Goal: Task Accomplishment & Management: Manage account settings

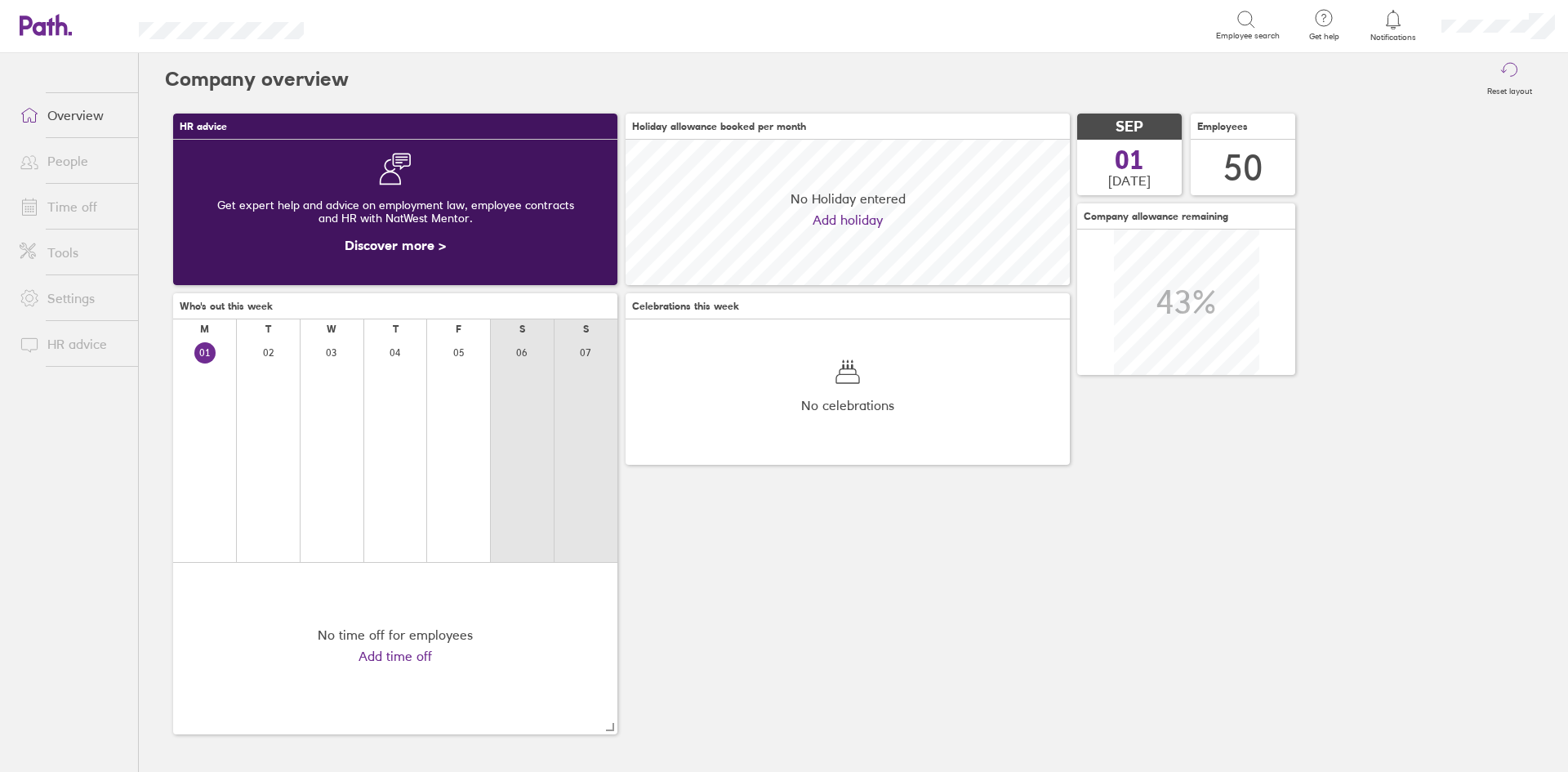
scroll to position [146, 445]
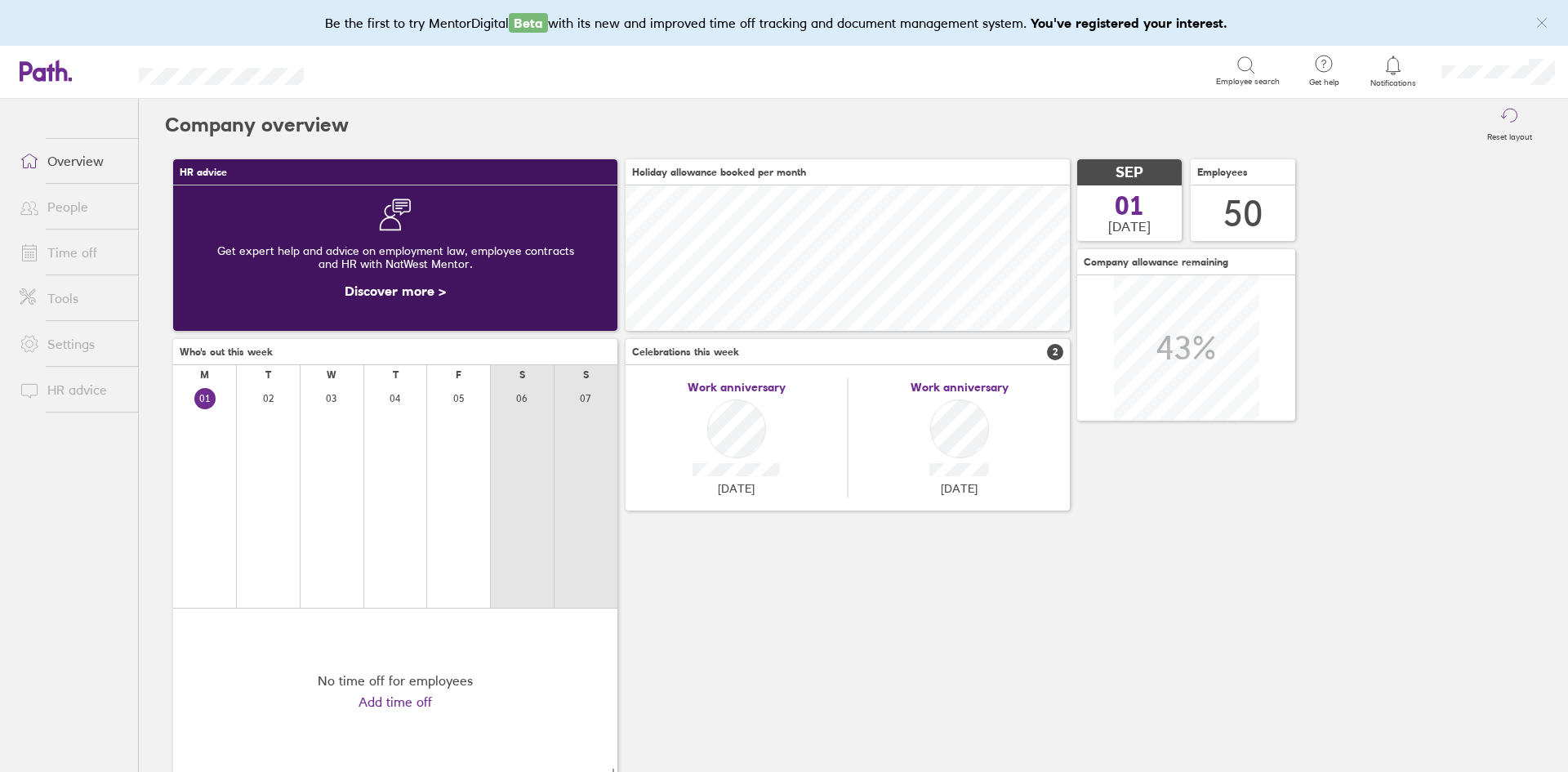
click at [76, 248] on link "Time off" at bounding box center [72, 252] width 131 height 32
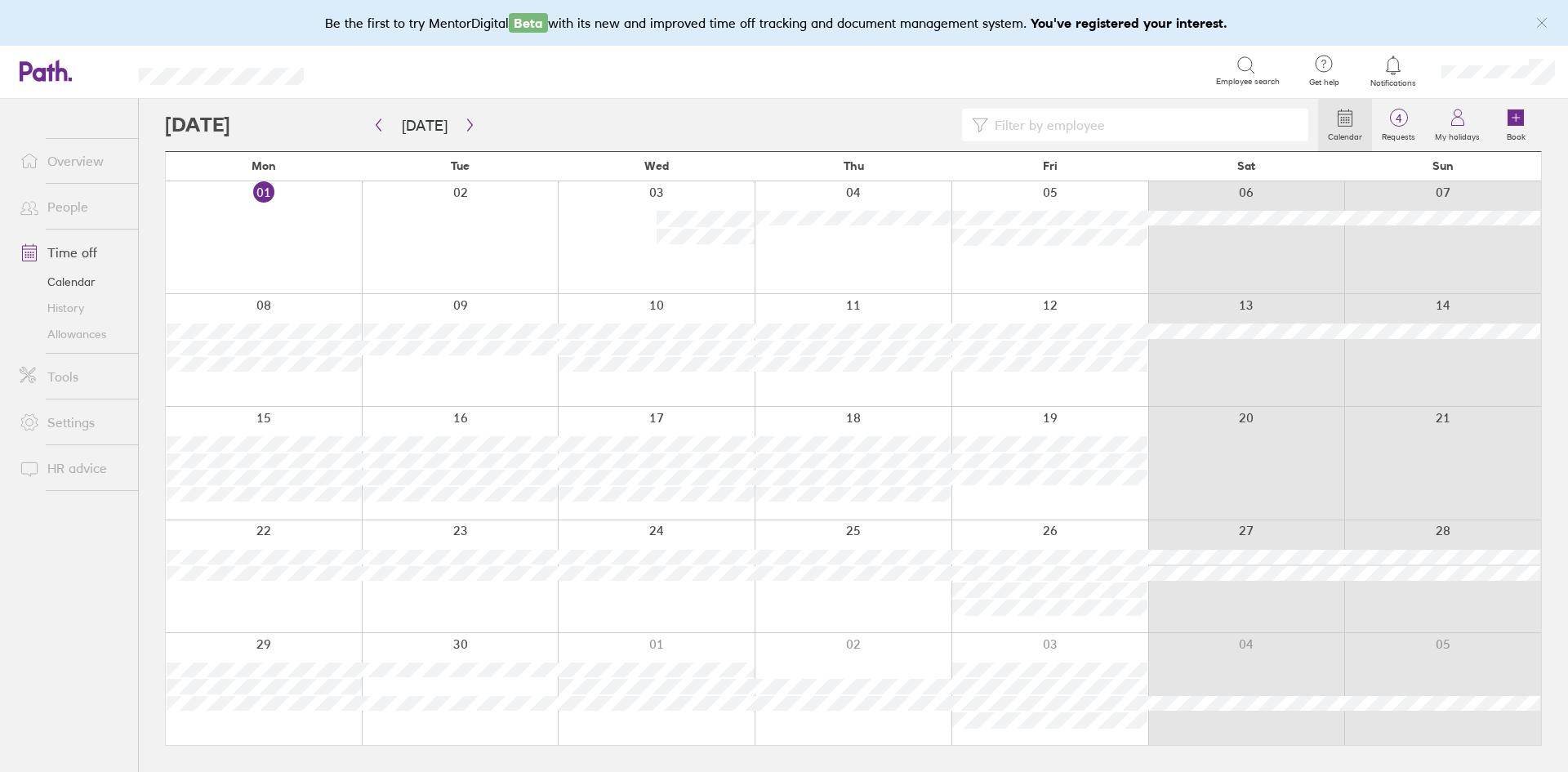
click at [90, 164] on link "Overview" at bounding box center [72, 161] width 131 height 32
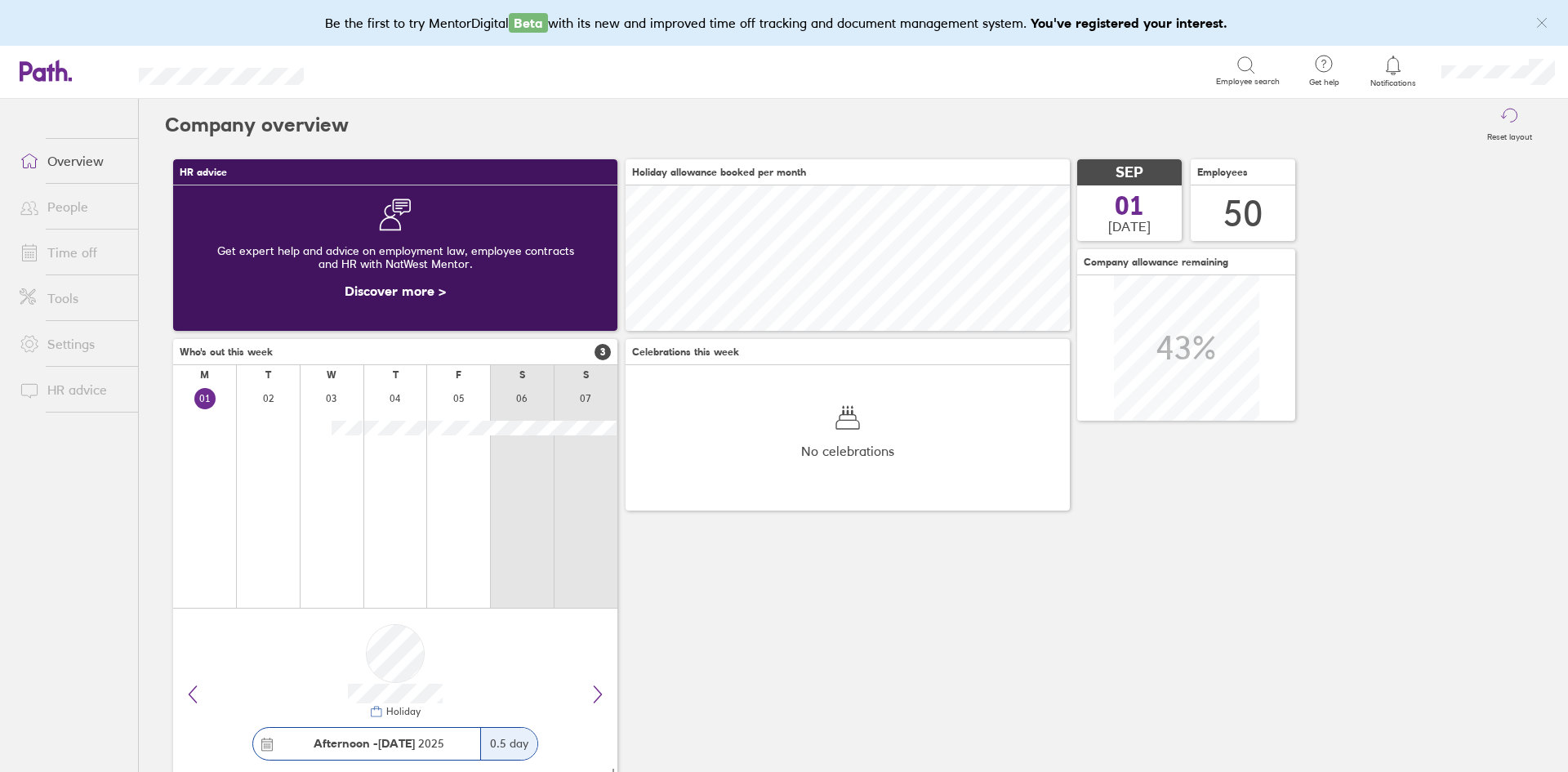
scroll to position [146, 445]
click at [39, 218] on link "People" at bounding box center [72, 206] width 131 height 32
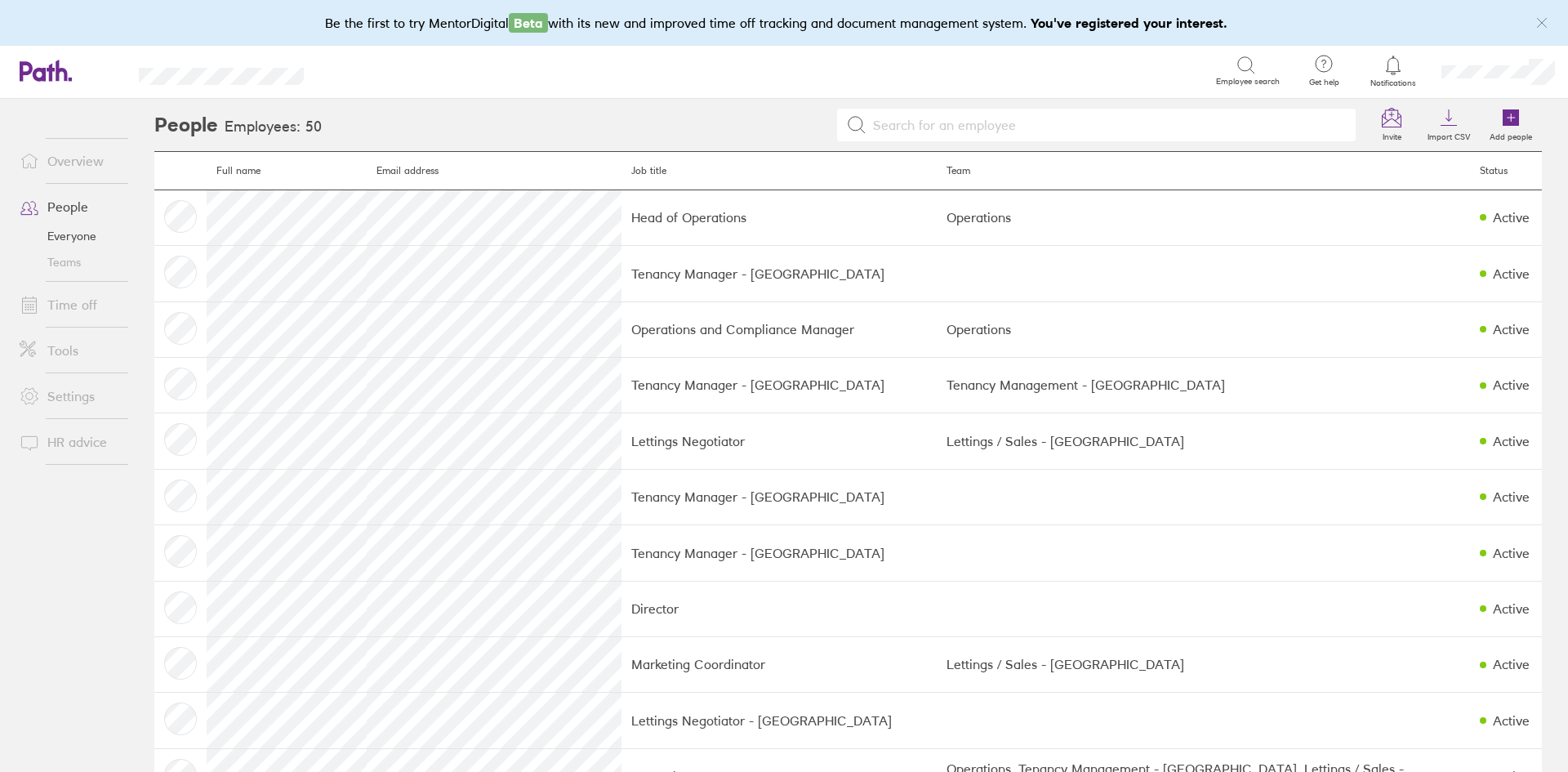
click at [1026, 125] on input at bounding box center [1106, 125] width 480 height 31
type input "sue"
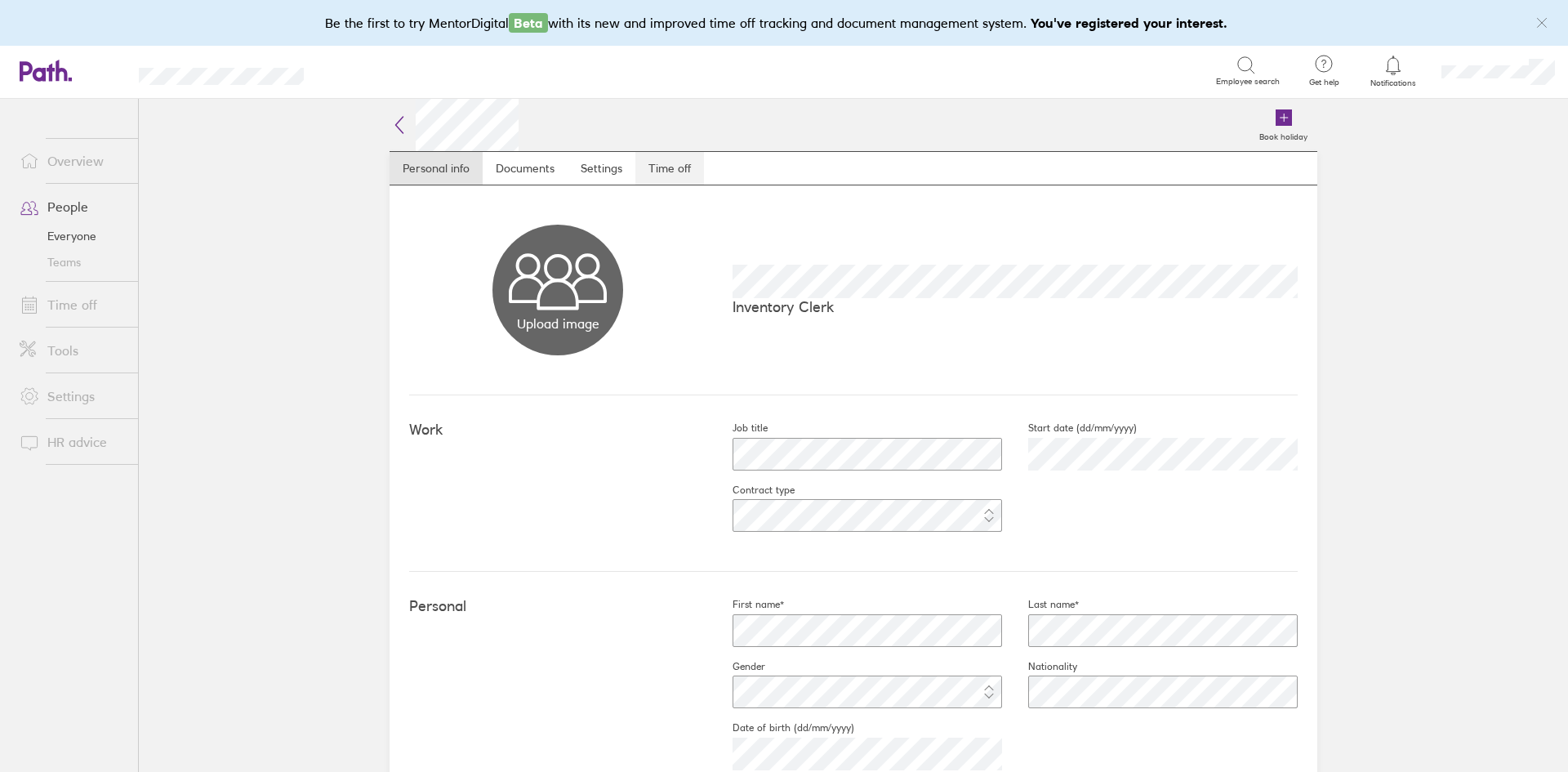
click at [681, 158] on link "Time off" at bounding box center [669, 168] width 69 height 32
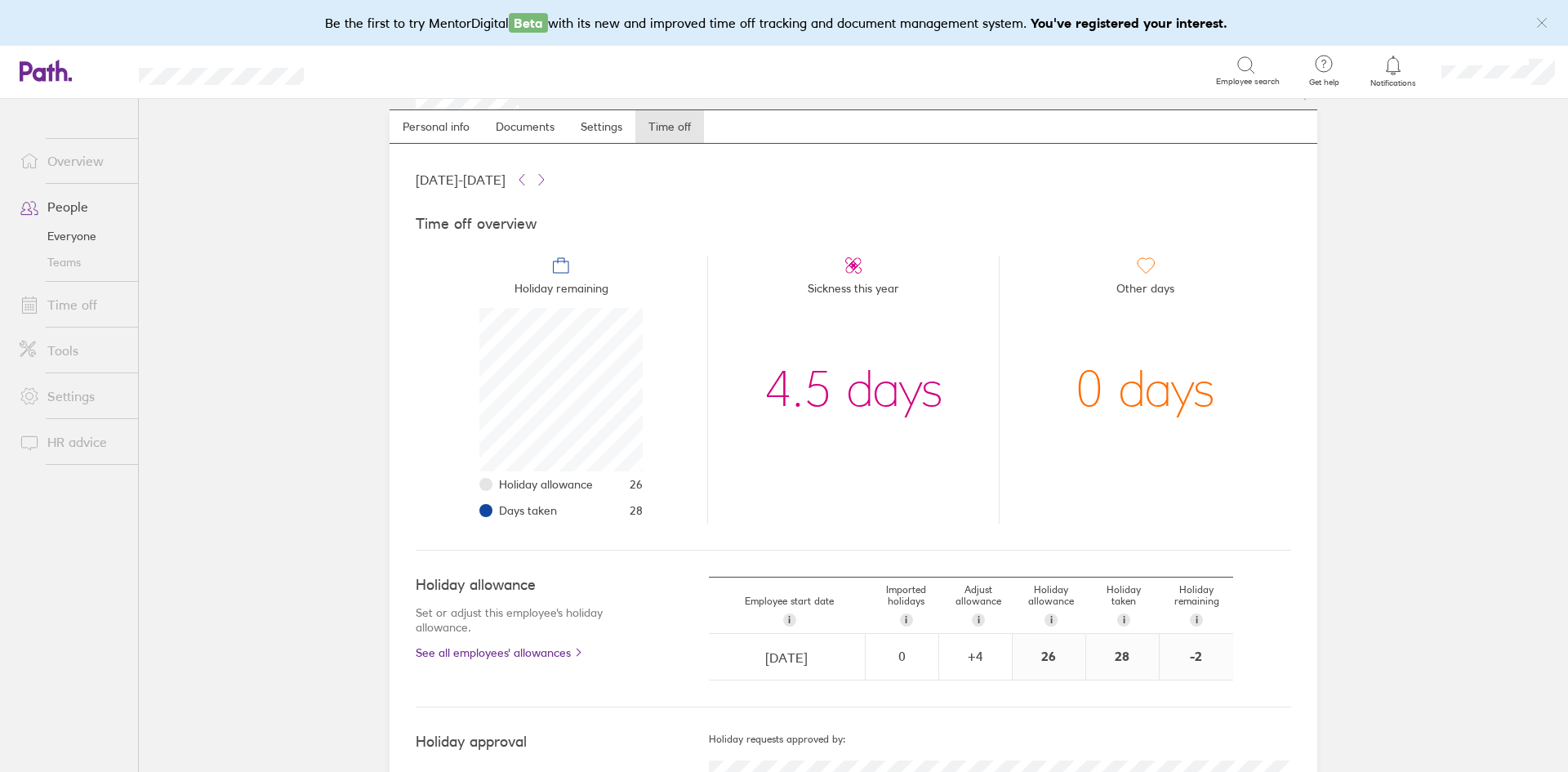
scroll to position [82, 0]
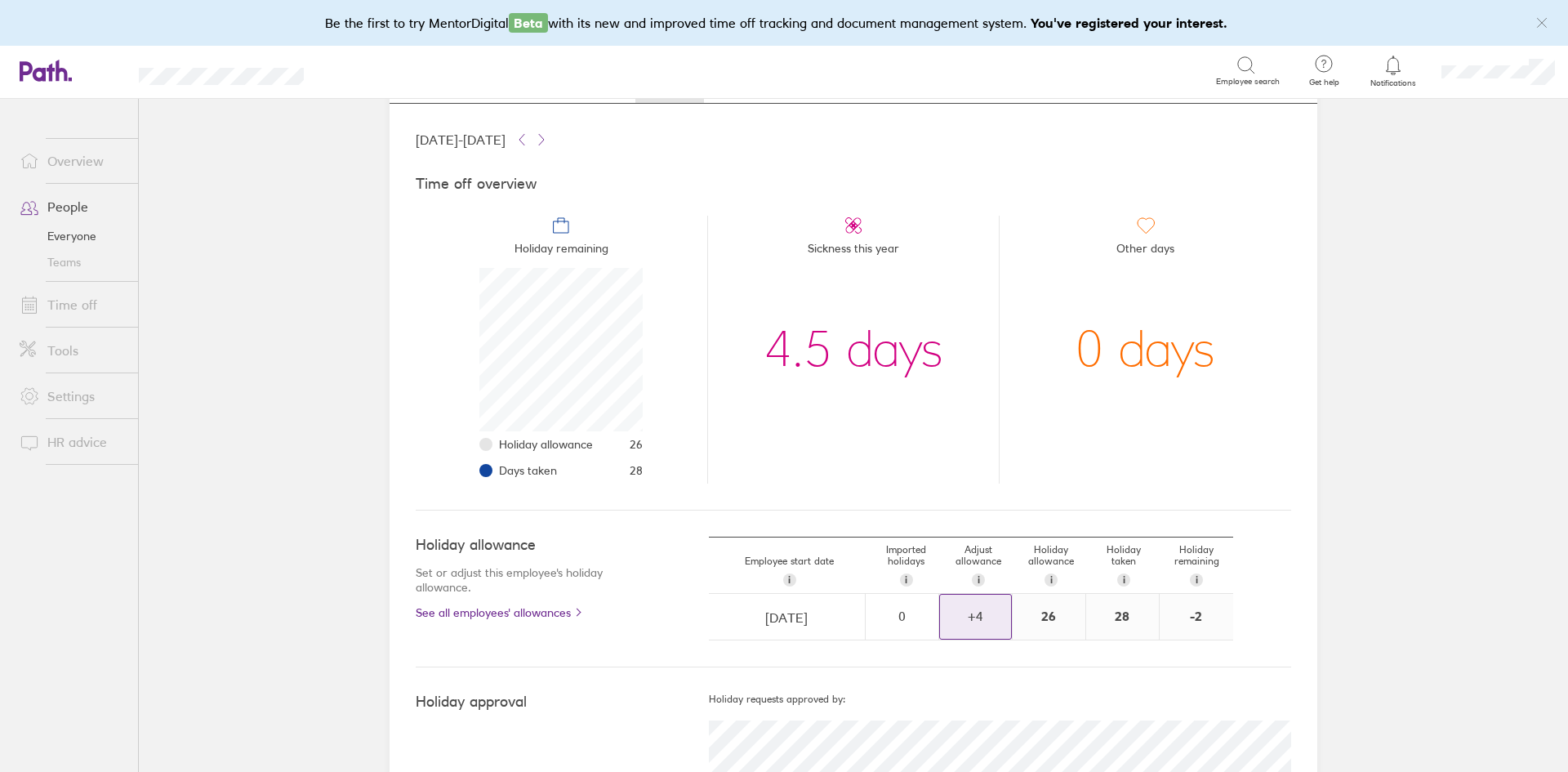
click at [964, 611] on div "+ 4" at bounding box center [975, 615] width 71 height 14
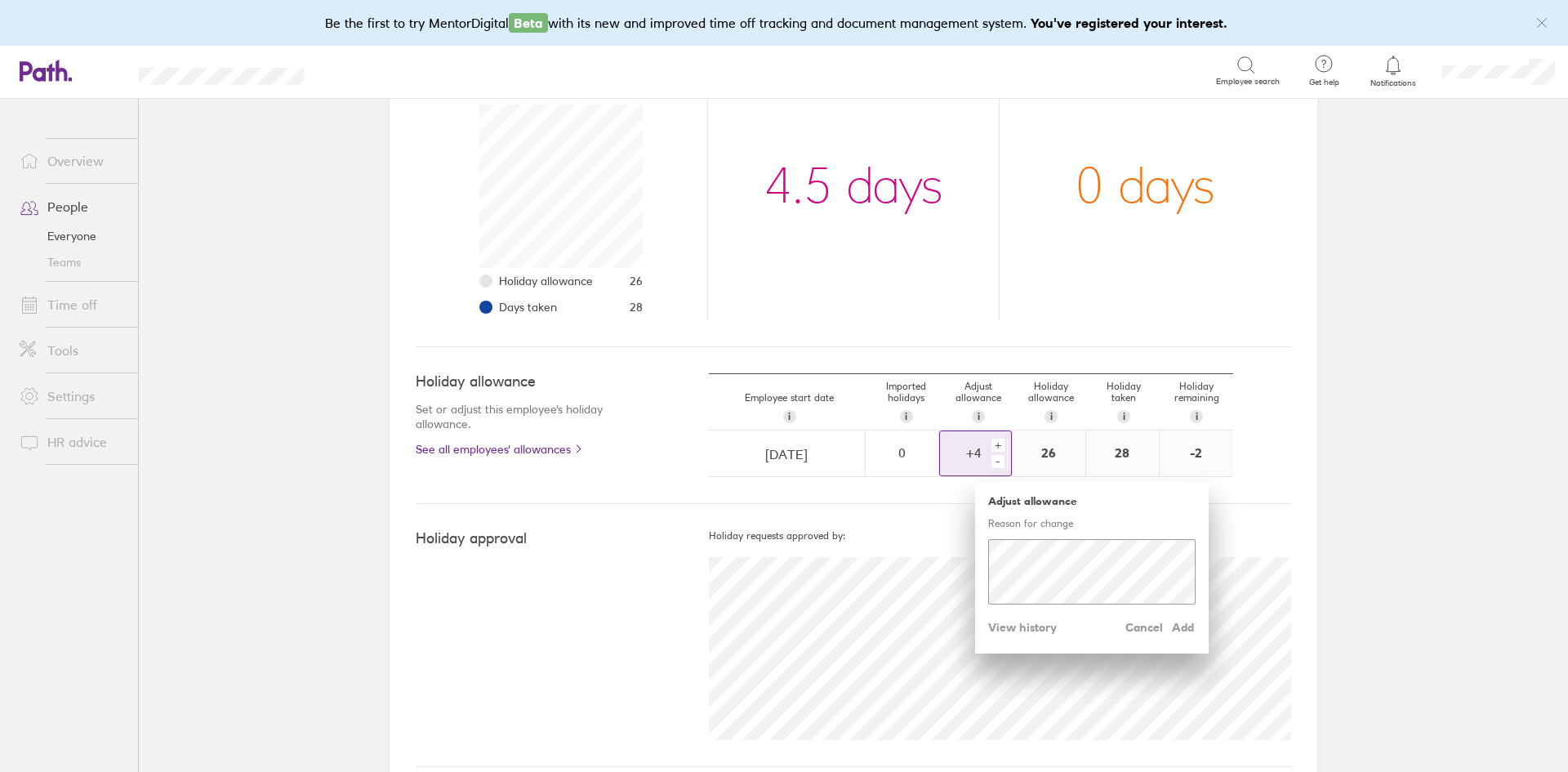
click at [991, 445] on div "+" at bounding box center [997, 445] width 13 height 13
click at [1180, 629] on span "Add" at bounding box center [1182, 627] width 26 height 26
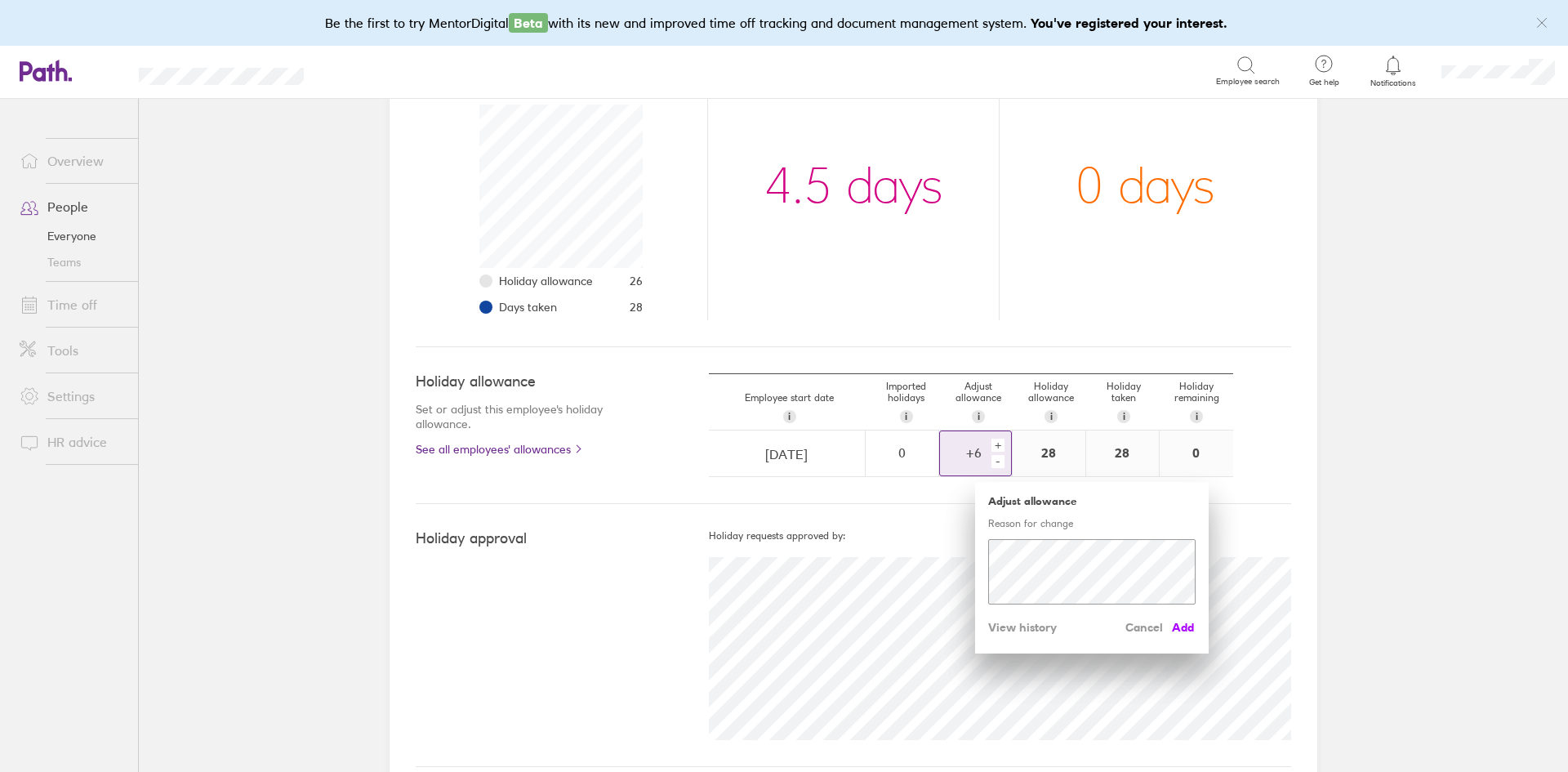
click at [1186, 626] on span "Add" at bounding box center [1182, 627] width 26 height 26
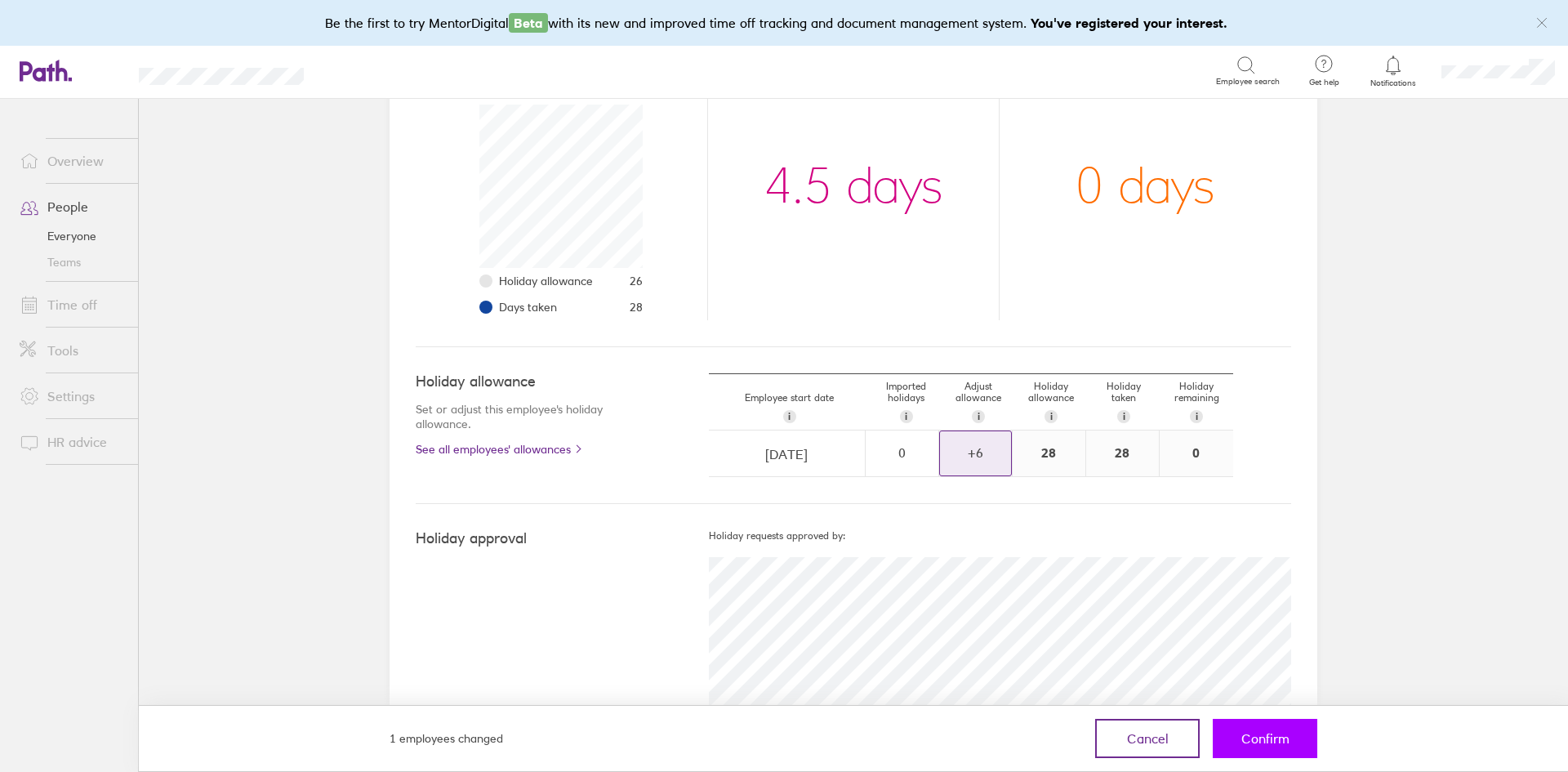
click at [1271, 736] on span "Confirm" at bounding box center [1266, 738] width 49 height 14
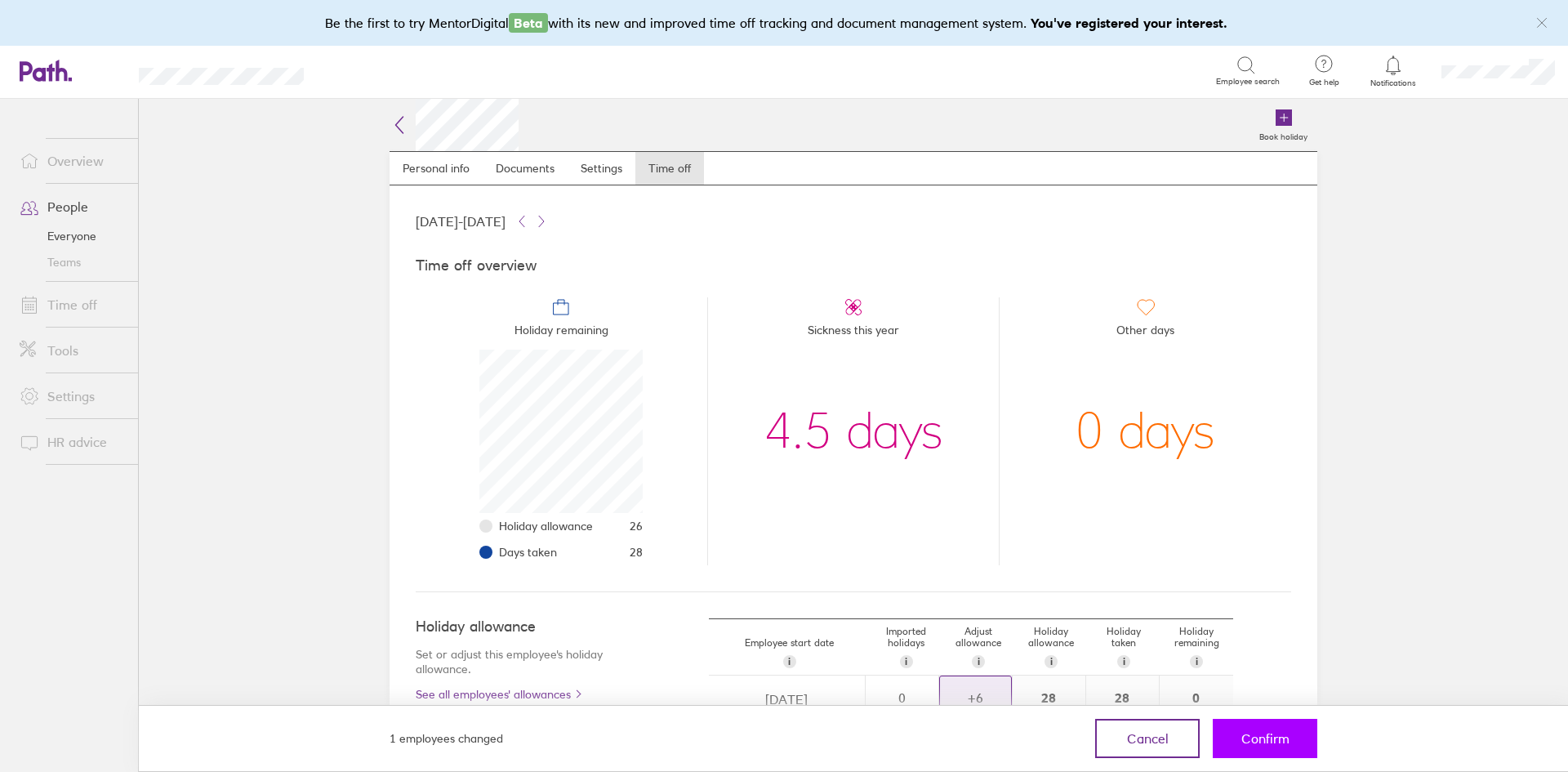
click at [1278, 739] on span "Confirm" at bounding box center [1266, 738] width 49 height 14
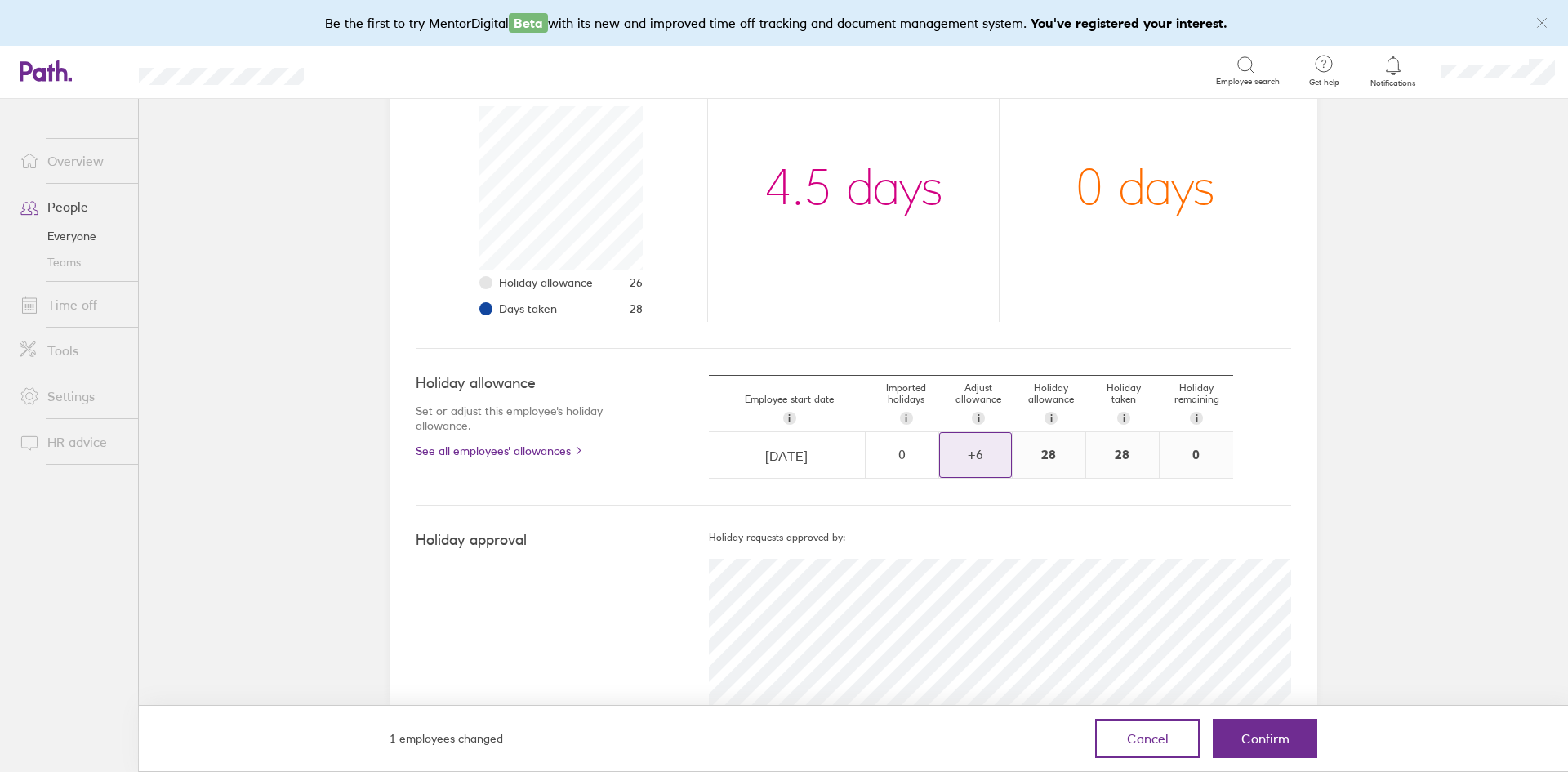
scroll to position [245, 0]
click at [1268, 734] on span "Confirm" at bounding box center [1266, 738] width 49 height 14
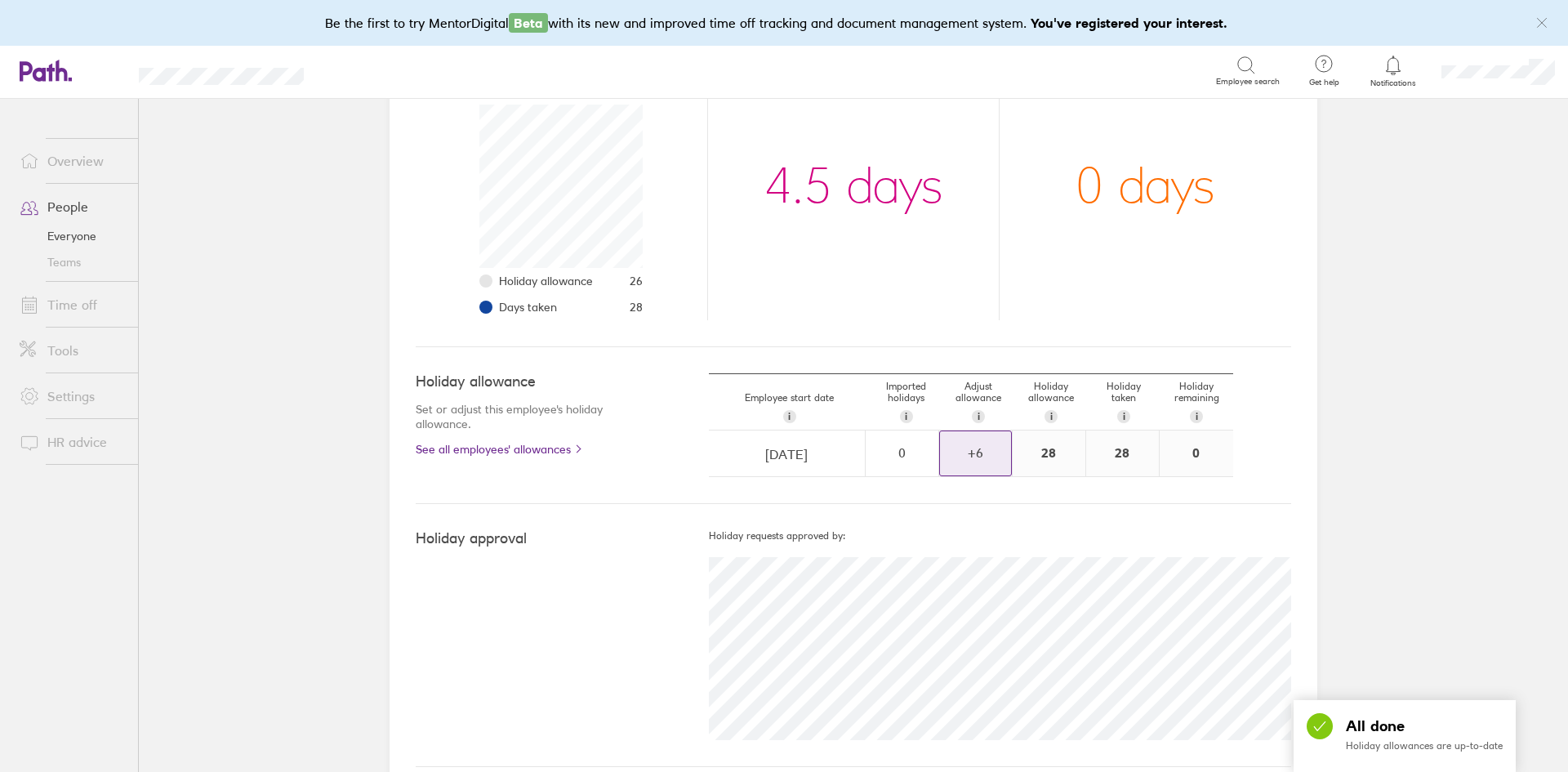
scroll to position [0, 0]
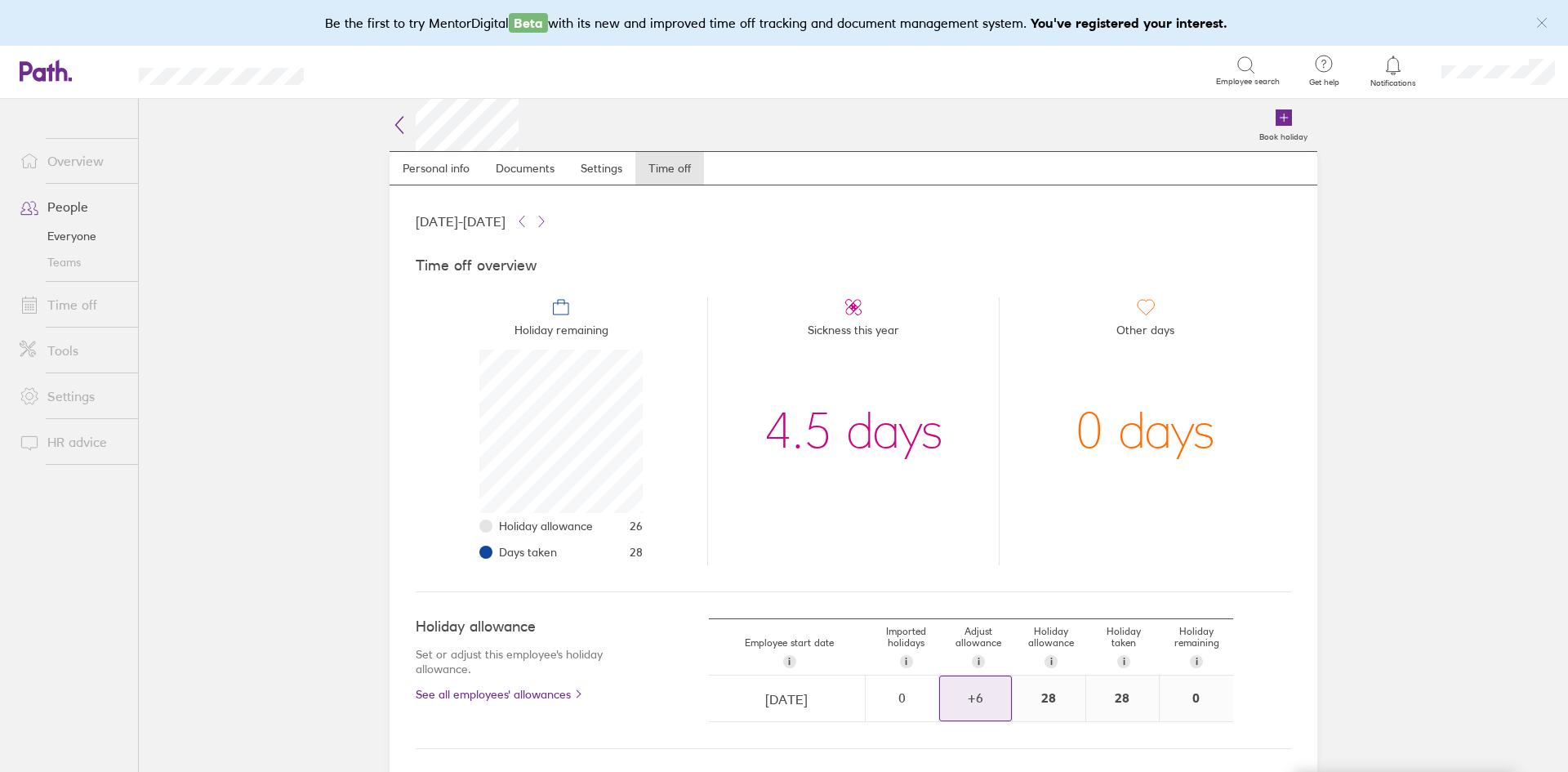
click at [966, 691] on div "+ 6" at bounding box center [975, 697] width 71 height 14
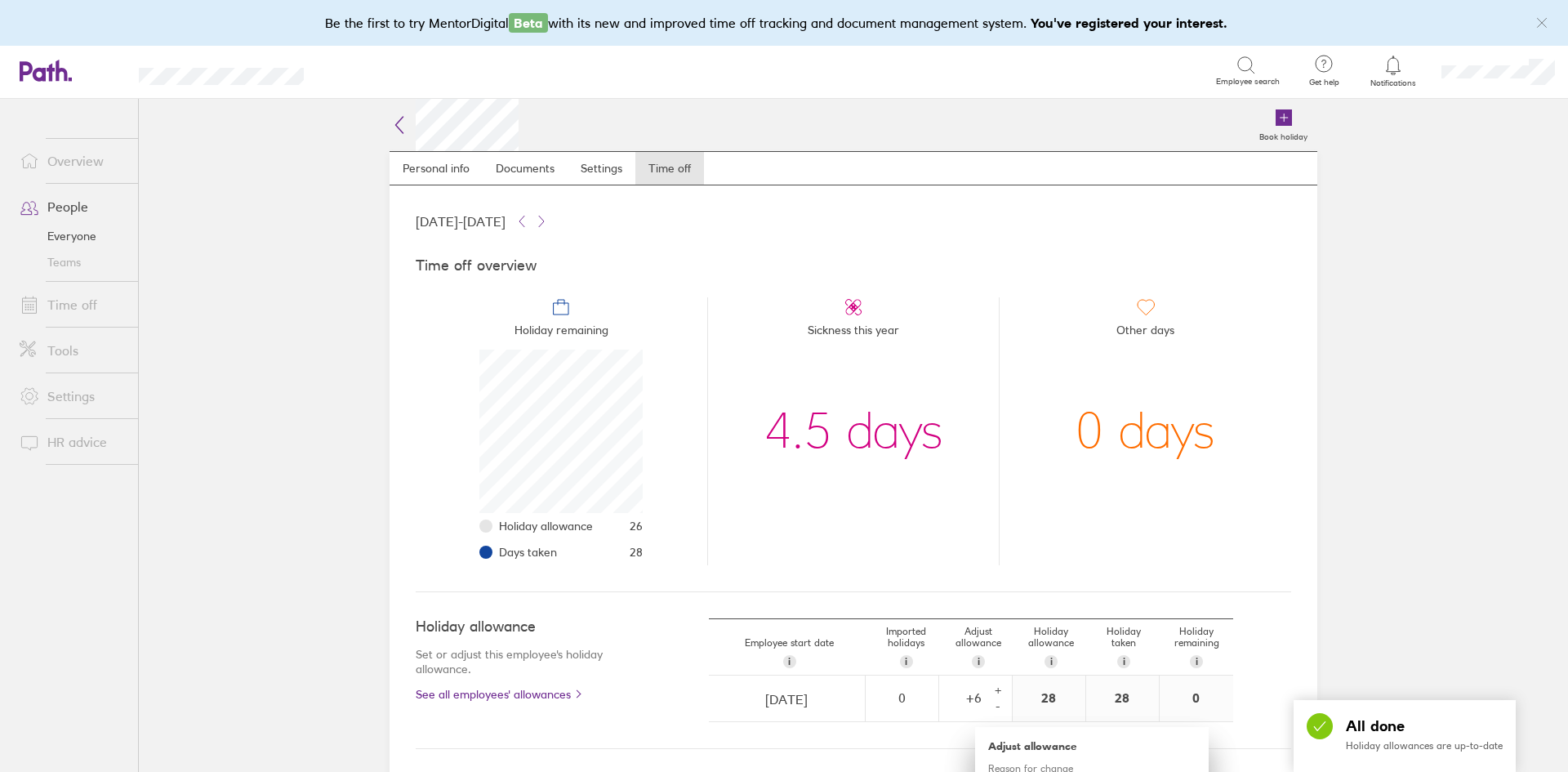
click at [968, 514] on li "Sickness this year 4.5 days" at bounding box center [853, 431] width 292 height 268
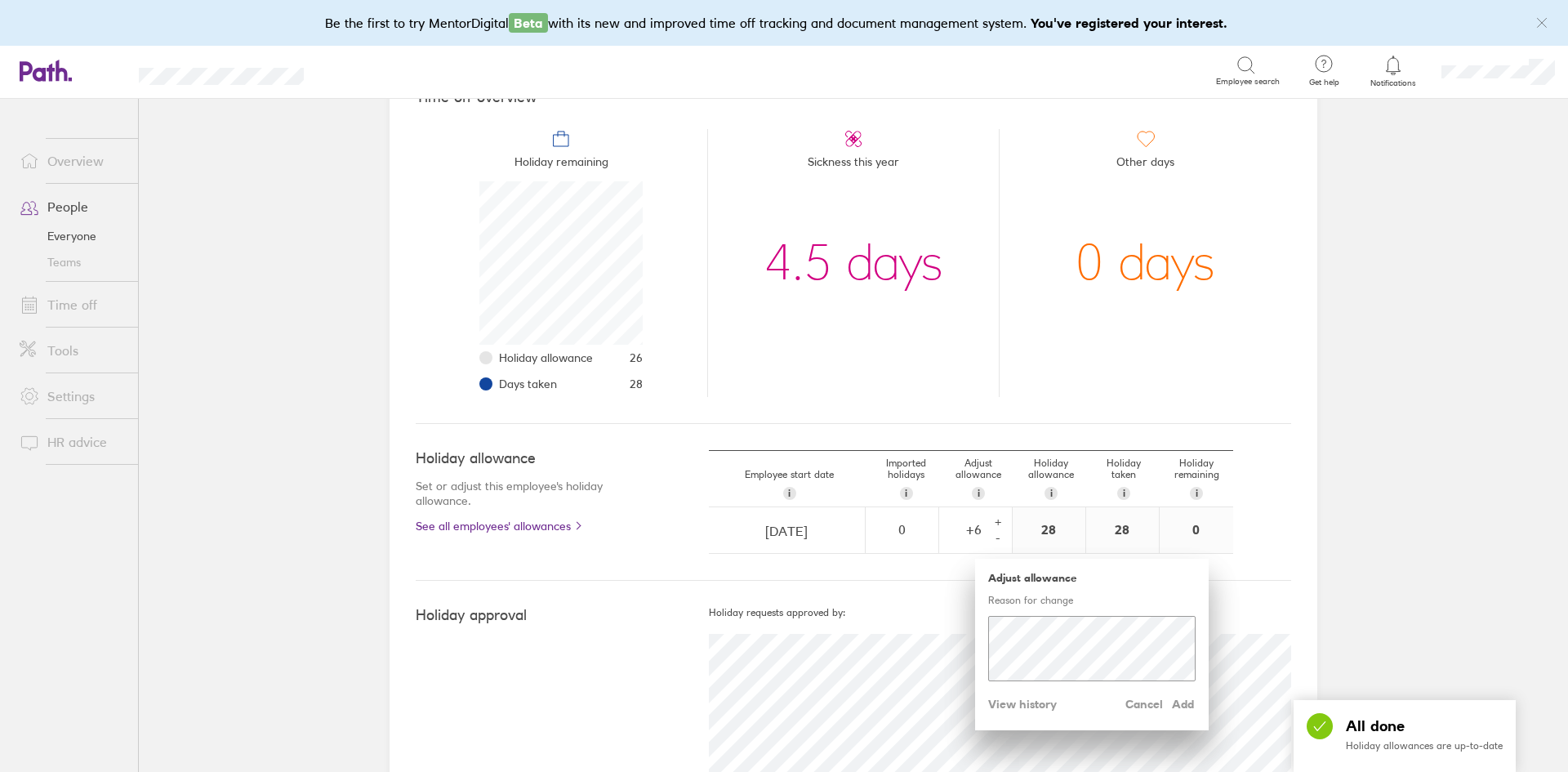
scroll to position [245, 0]
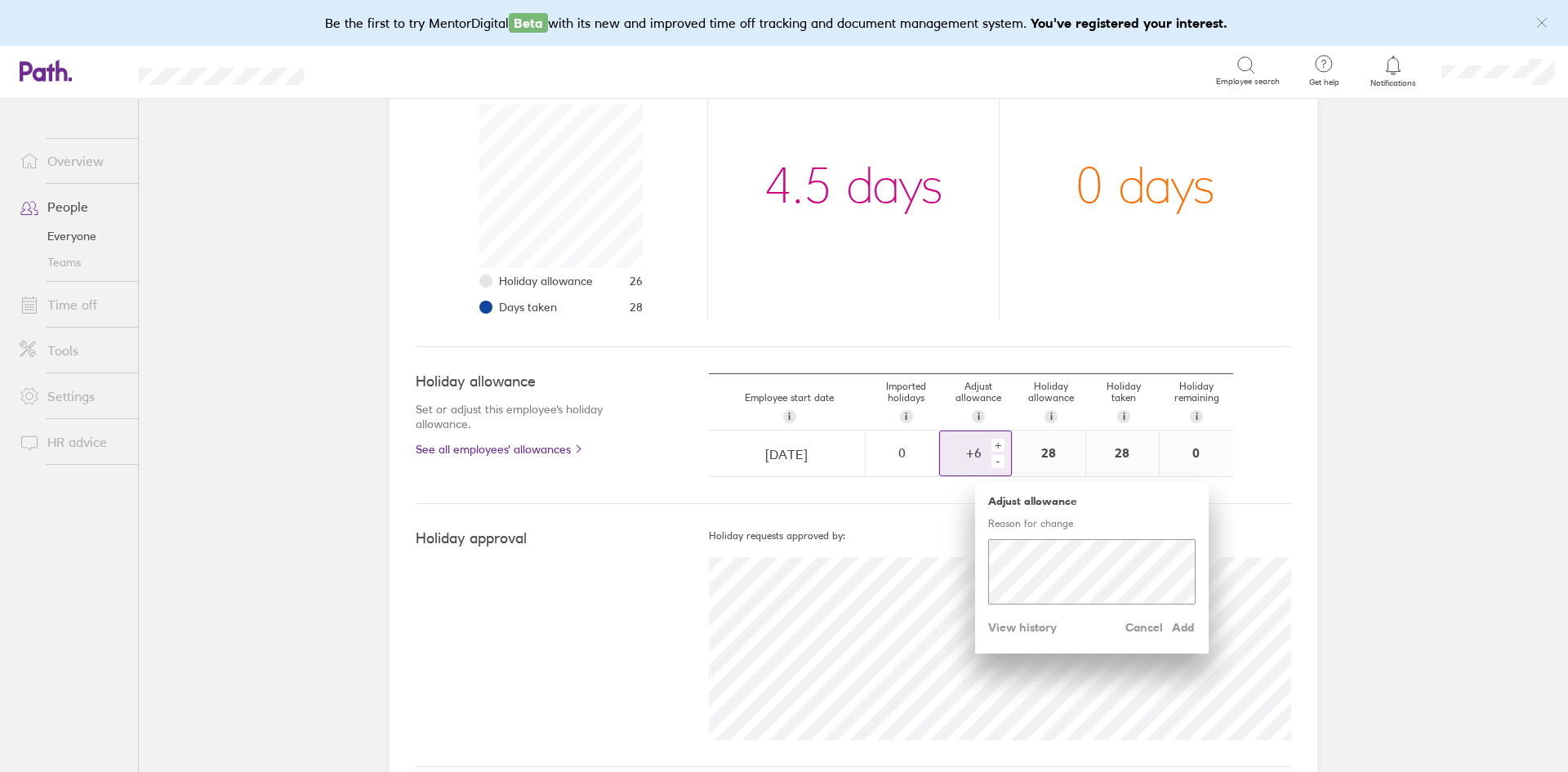
click at [991, 464] on div "-" at bounding box center [997, 461] width 13 height 13
click at [991, 463] on div "-" at bounding box center [997, 461] width 13 height 13
click at [1188, 626] on span "Add" at bounding box center [1182, 627] width 26 height 26
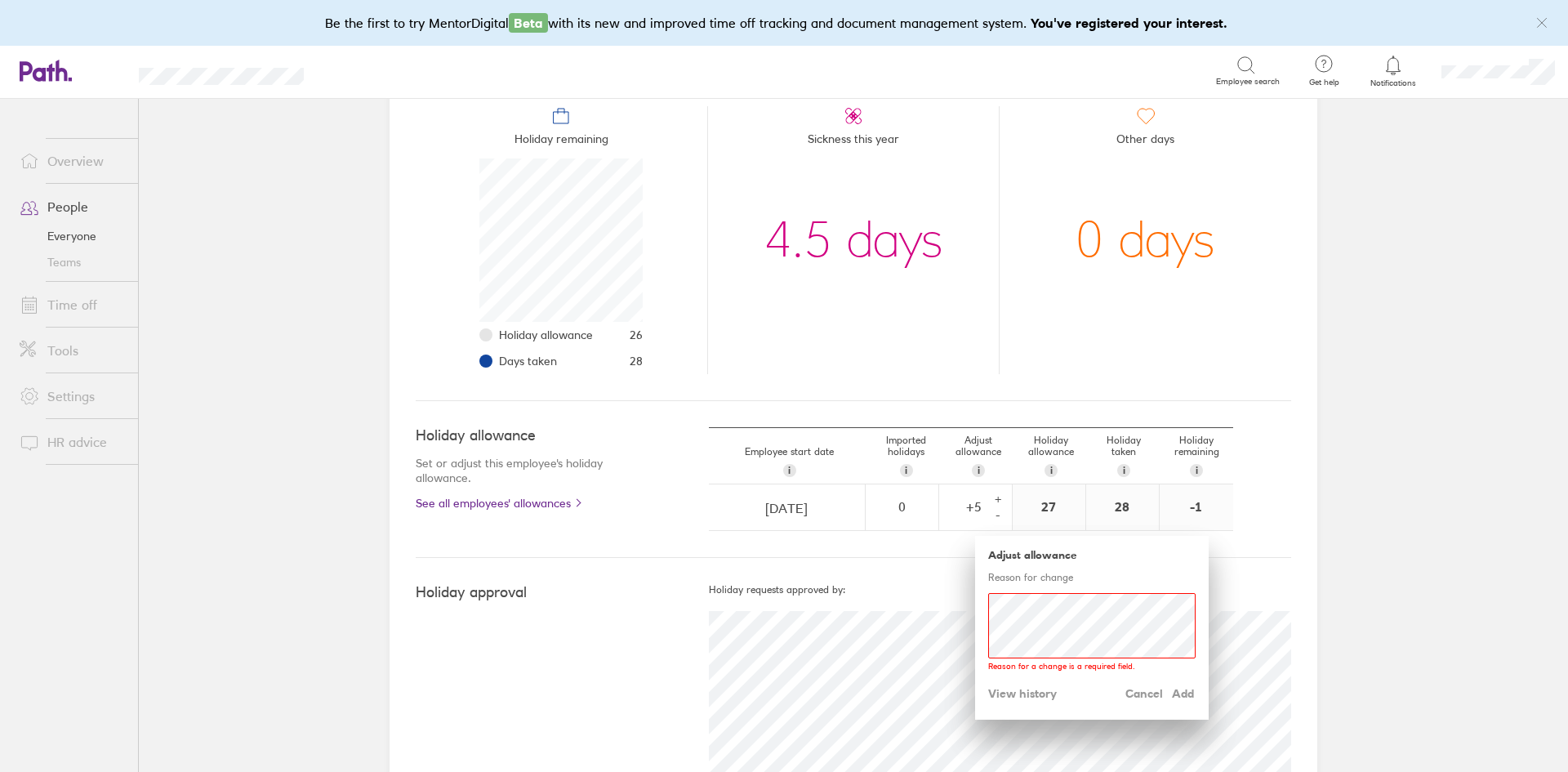
scroll to position [164, 0]
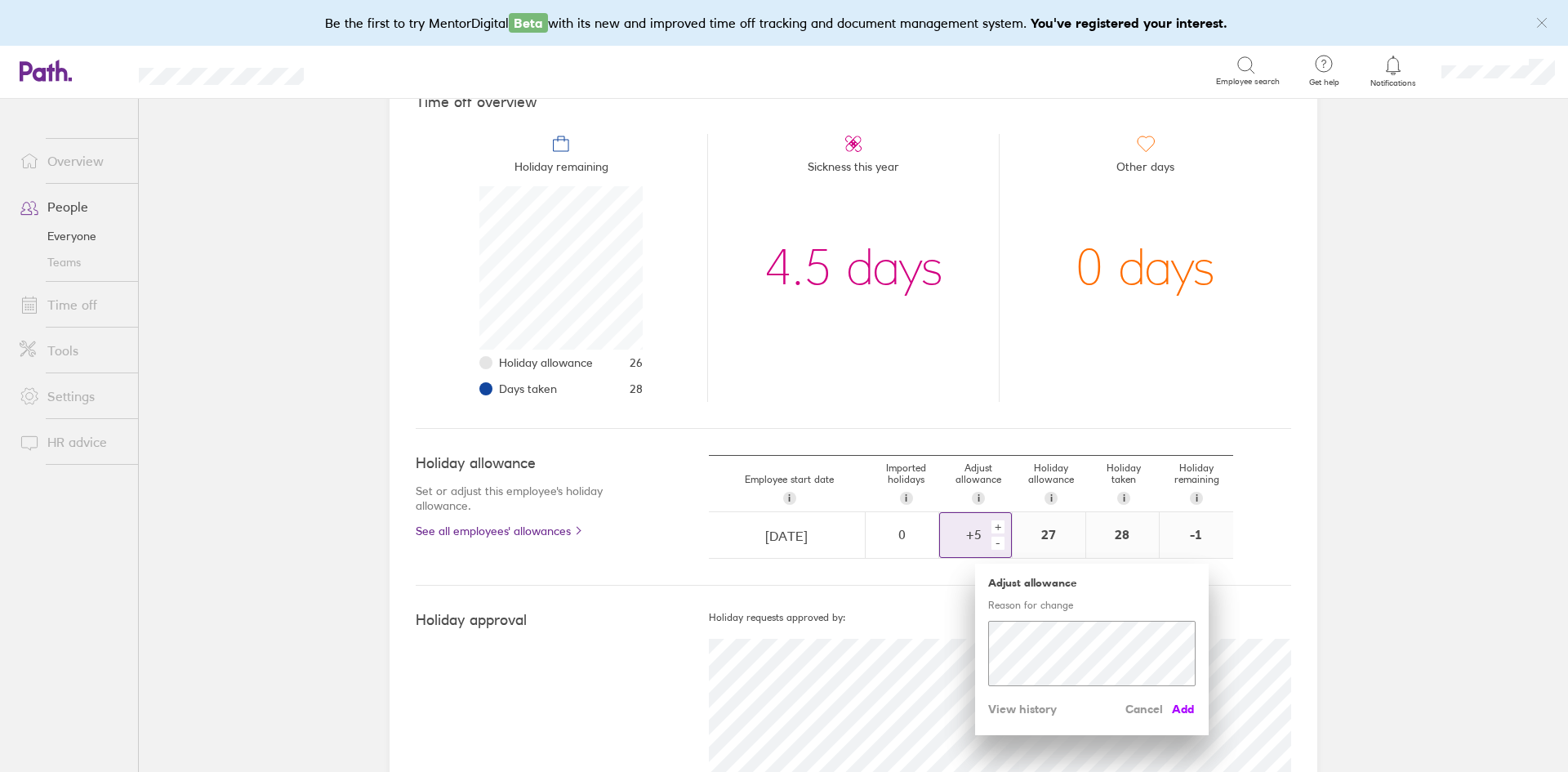
click at [1184, 717] on span "Add" at bounding box center [1182, 709] width 26 height 26
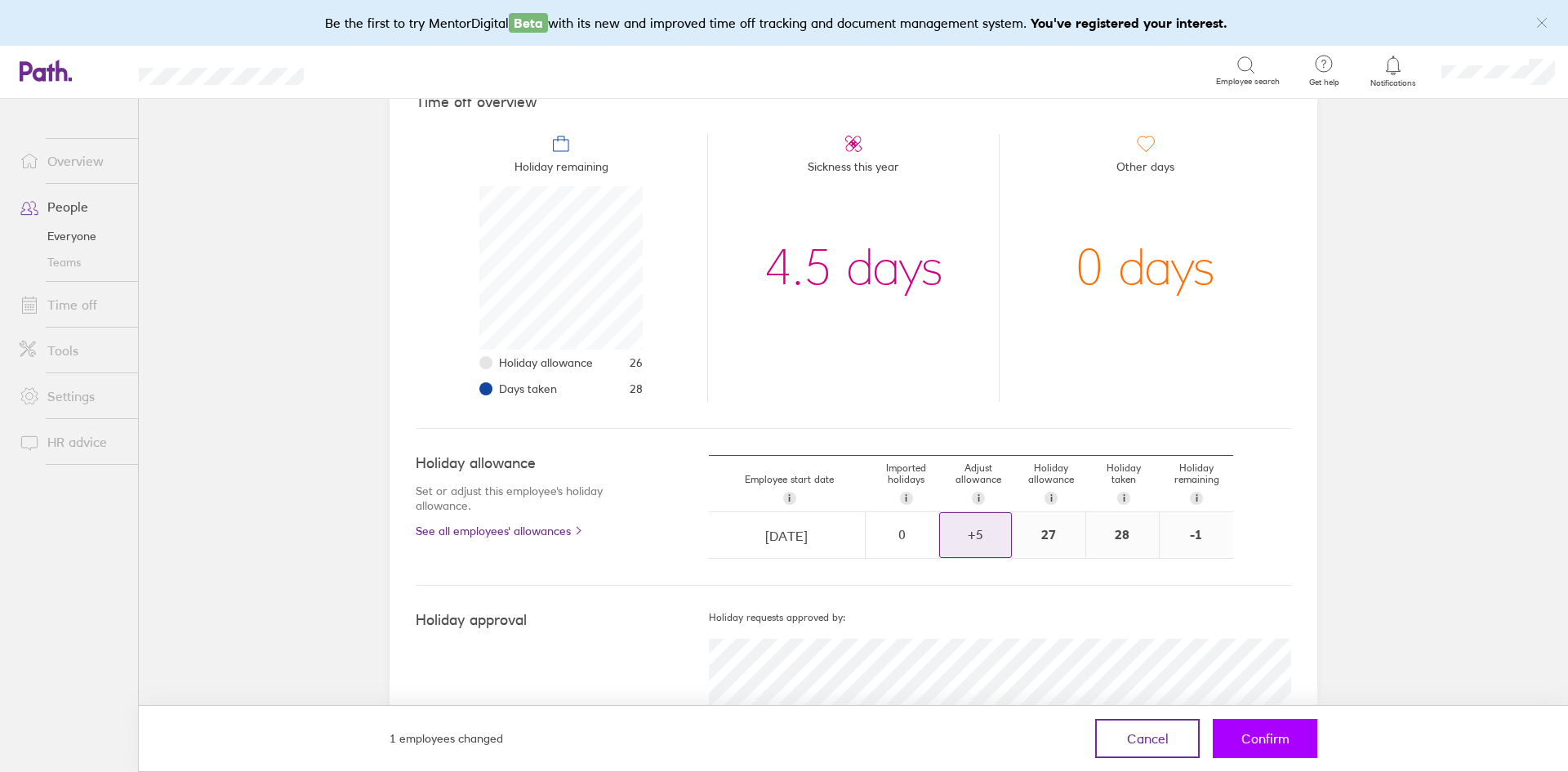
click at [1264, 750] on button "Confirm" at bounding box center [1265, 739] width 105 height 39
click at [1285, 745] on span "Confirm" at bounding box center [1266, 738] width 49 height 14
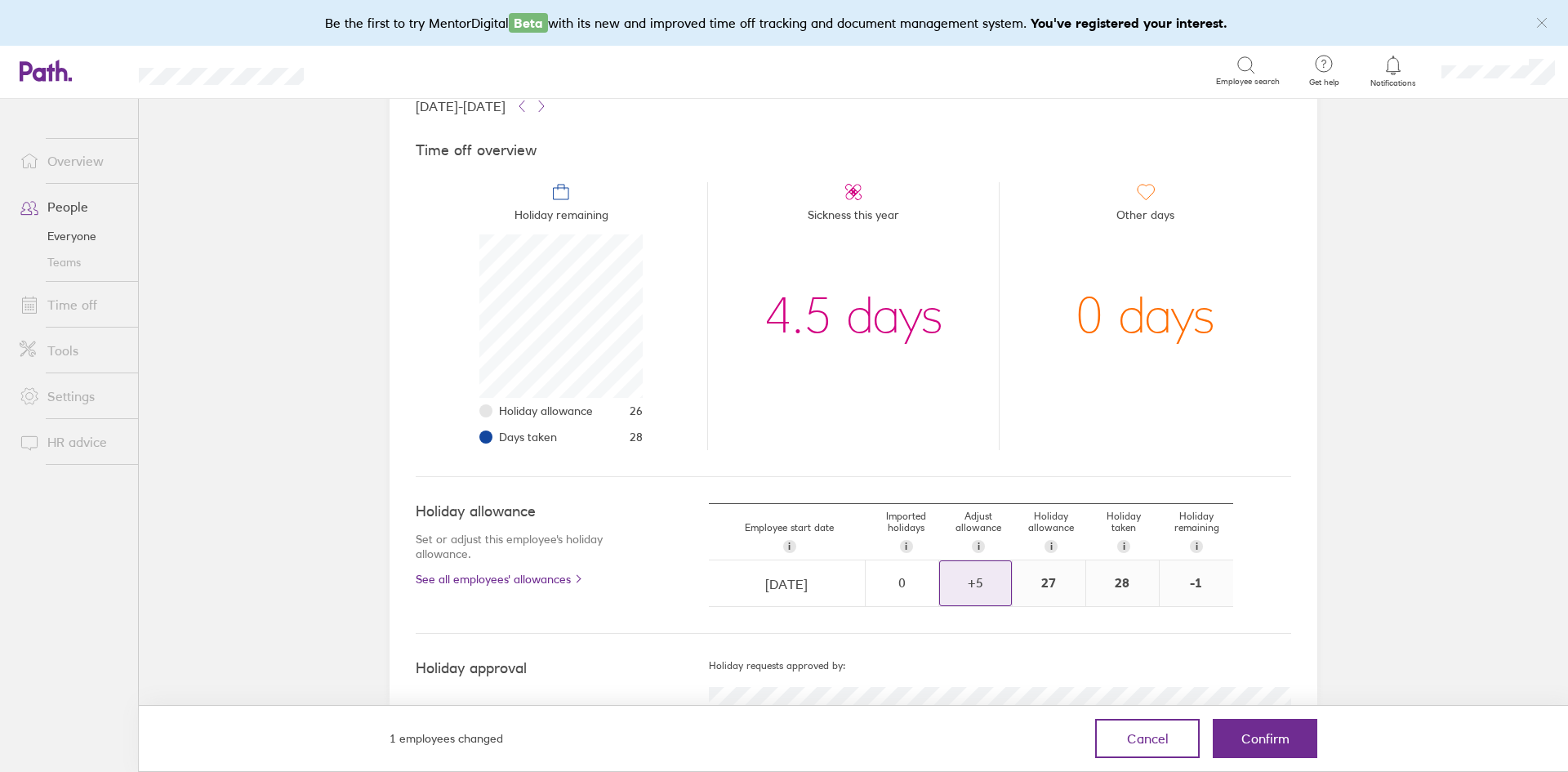
scroll to position [267, 0]
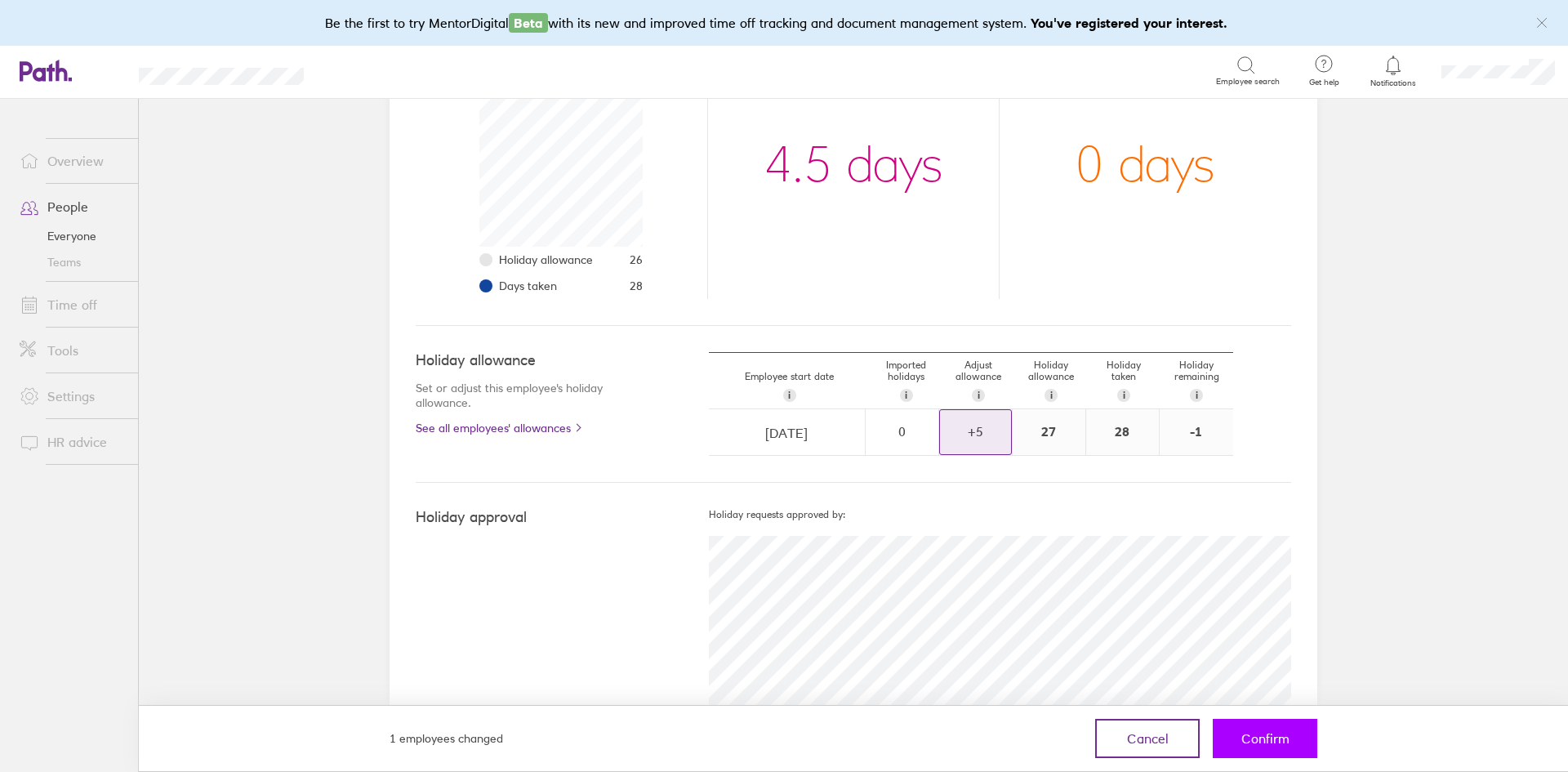
click at [1263, 734] on span "Confirm" at bounding box center [1266, 738] width 49 height 14
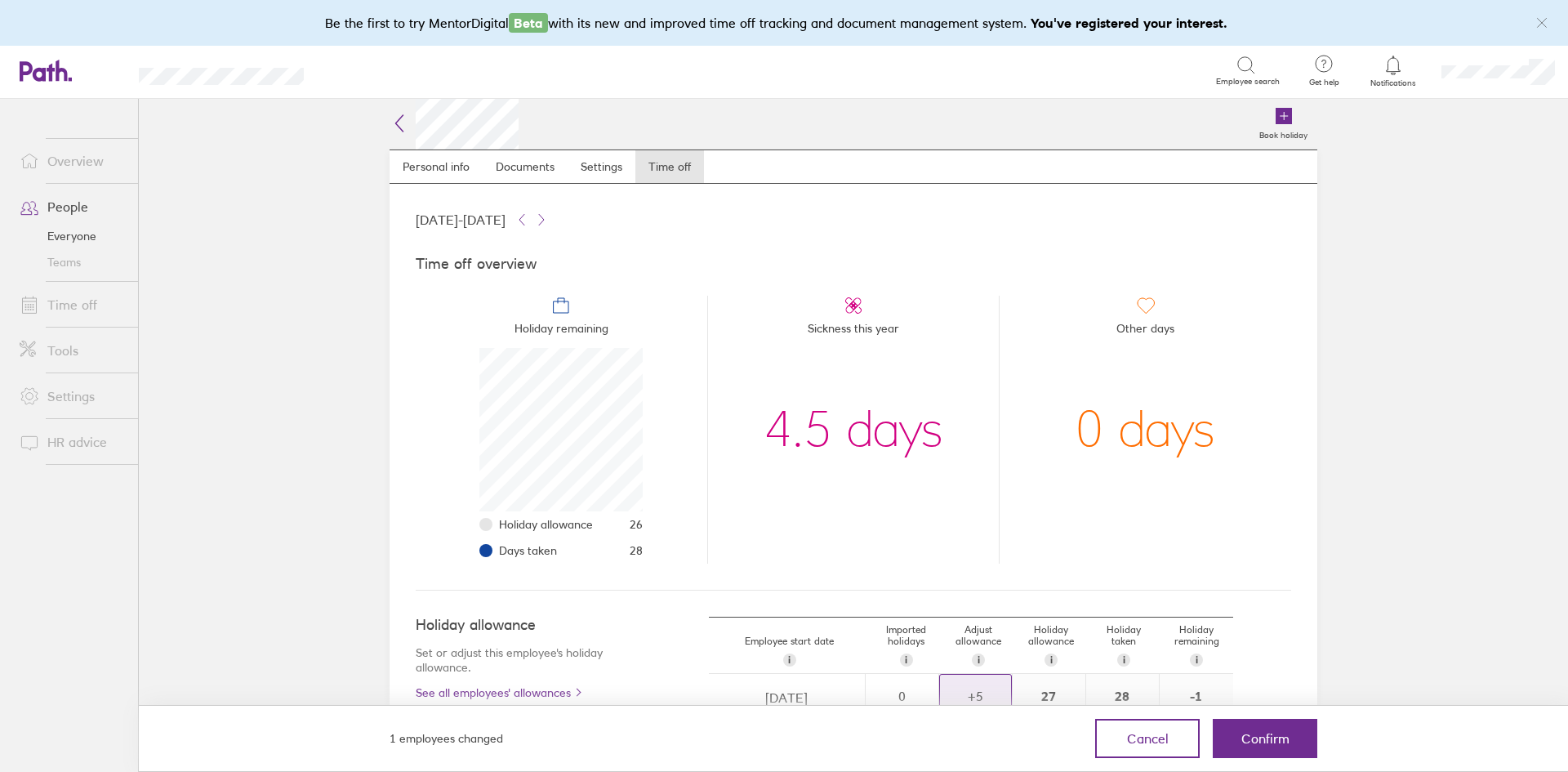
scroll to position [0, 0]
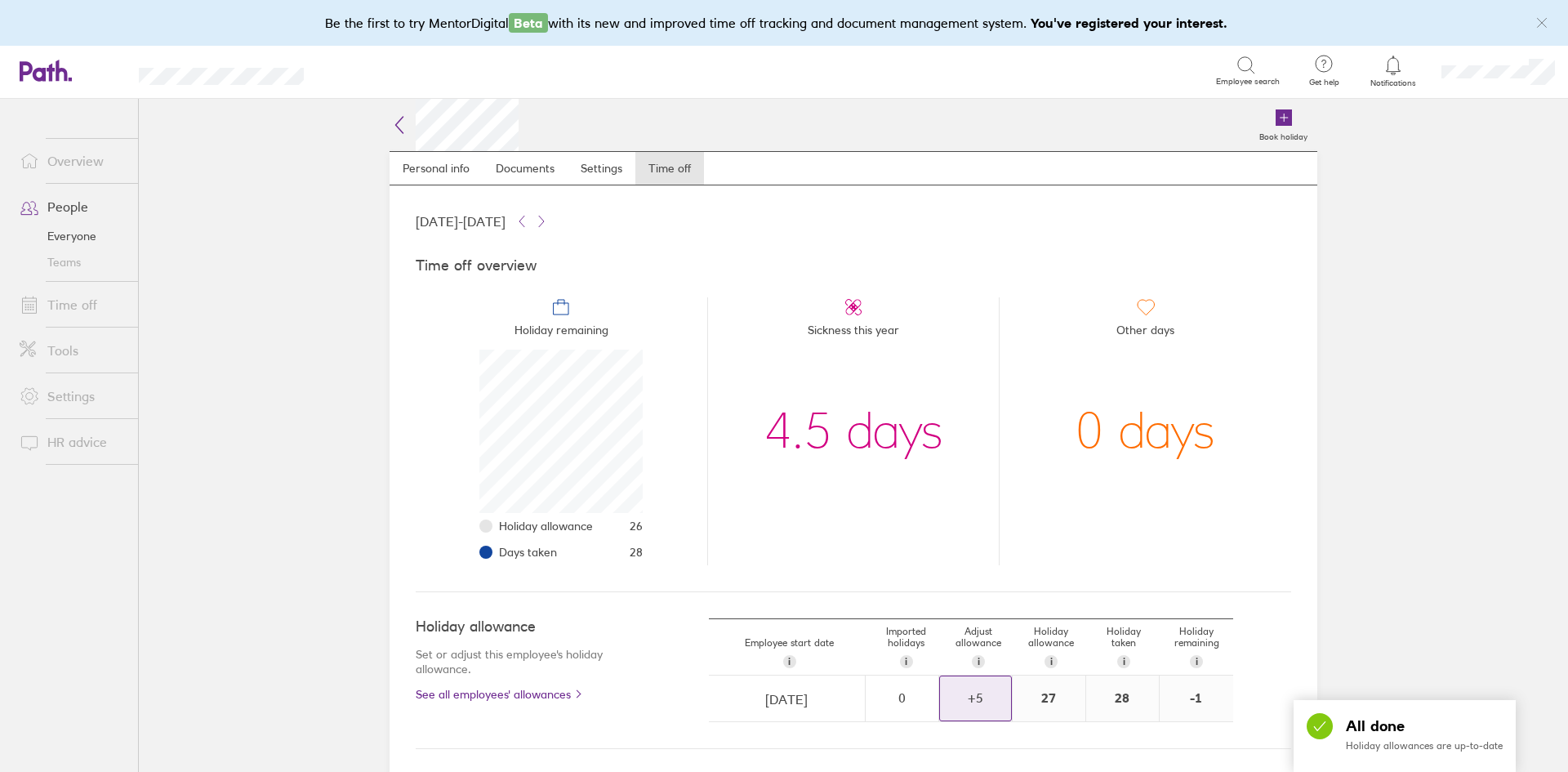
click at [70, 206] on link "People" at bounding box center [72, 206] width 131 height 32
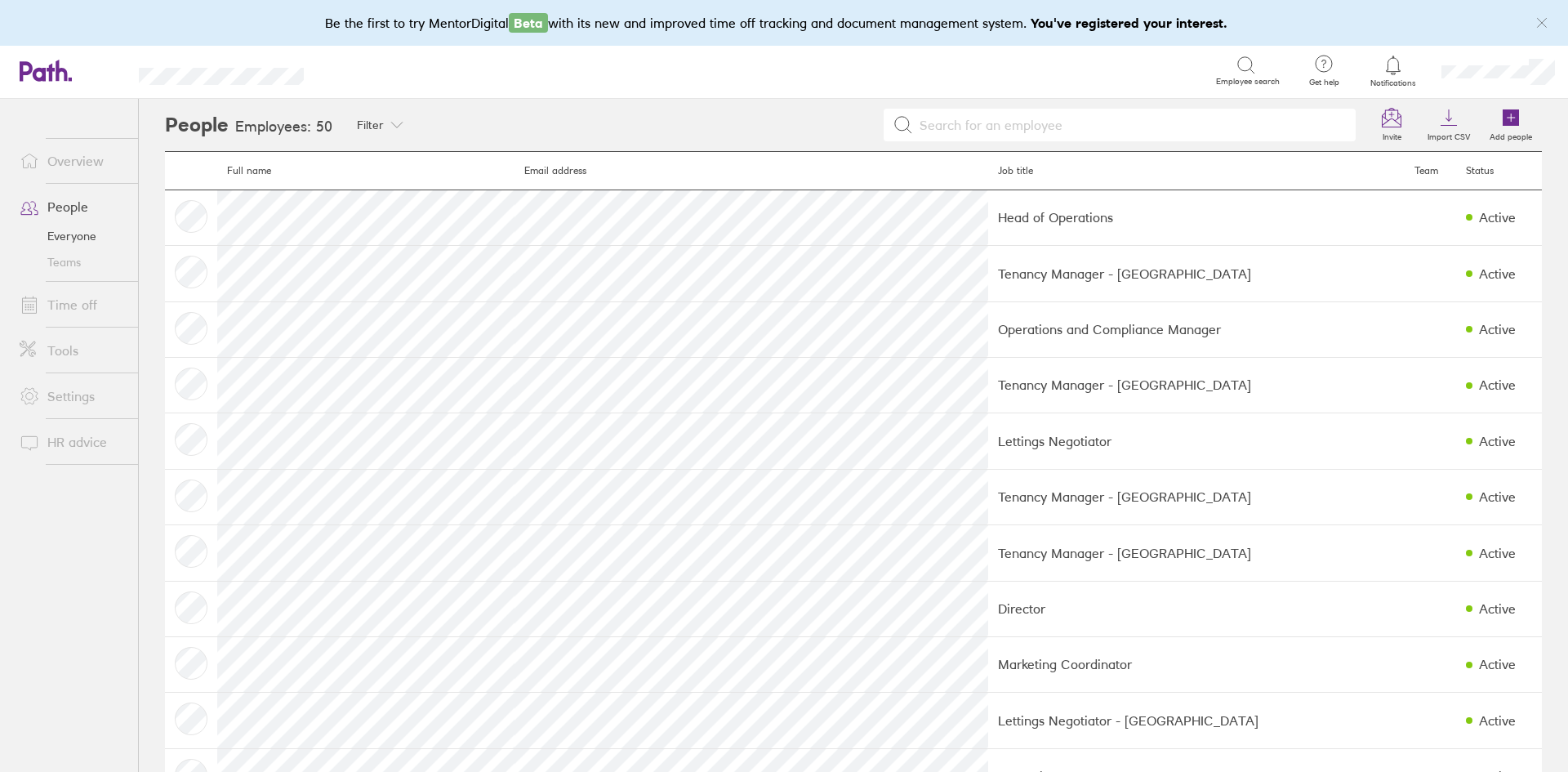
click at [1184, 125] on input at bounding box center [1129, 125] width 434 height 31
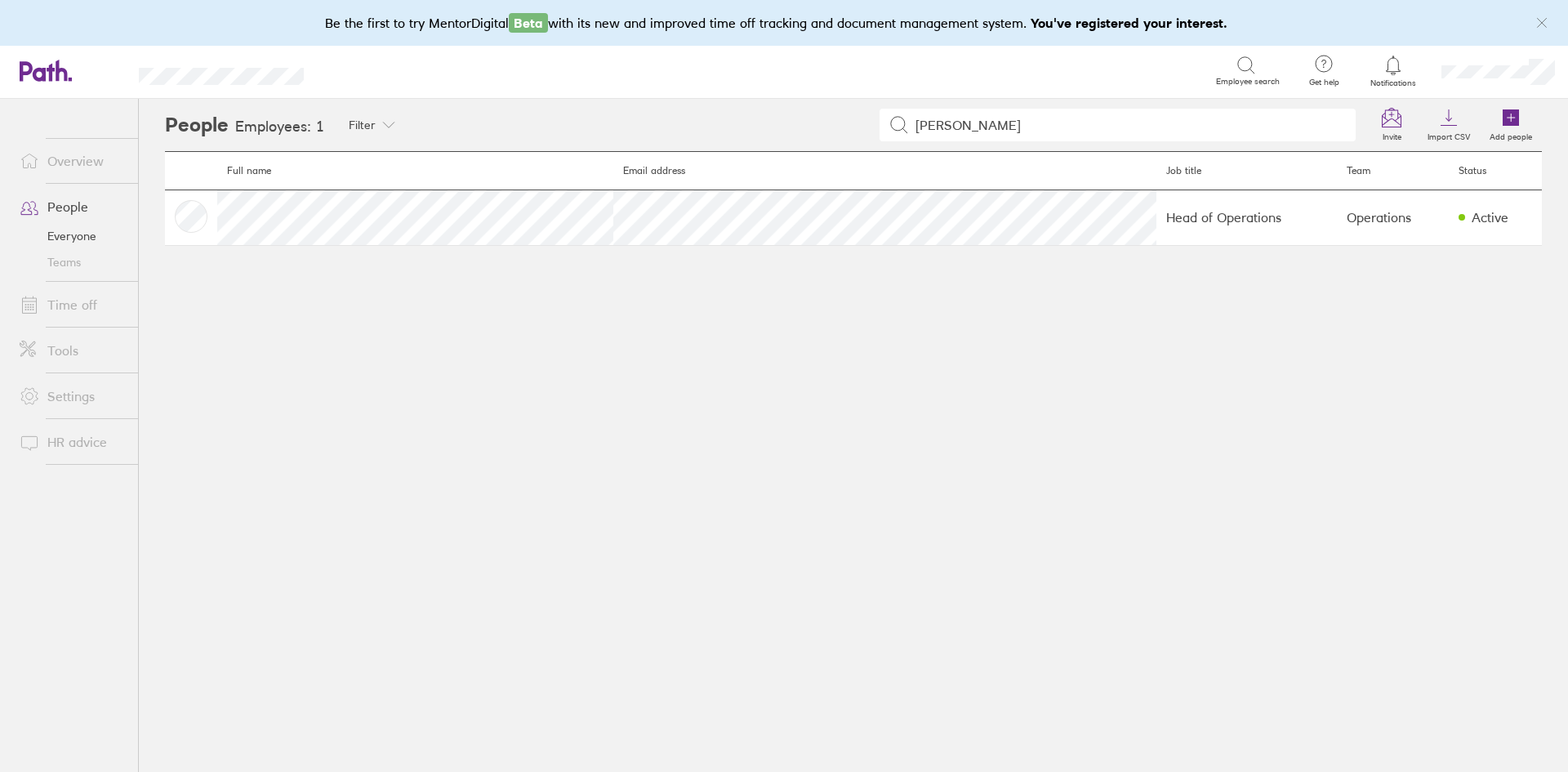
type input "[PERSON_NAME]"
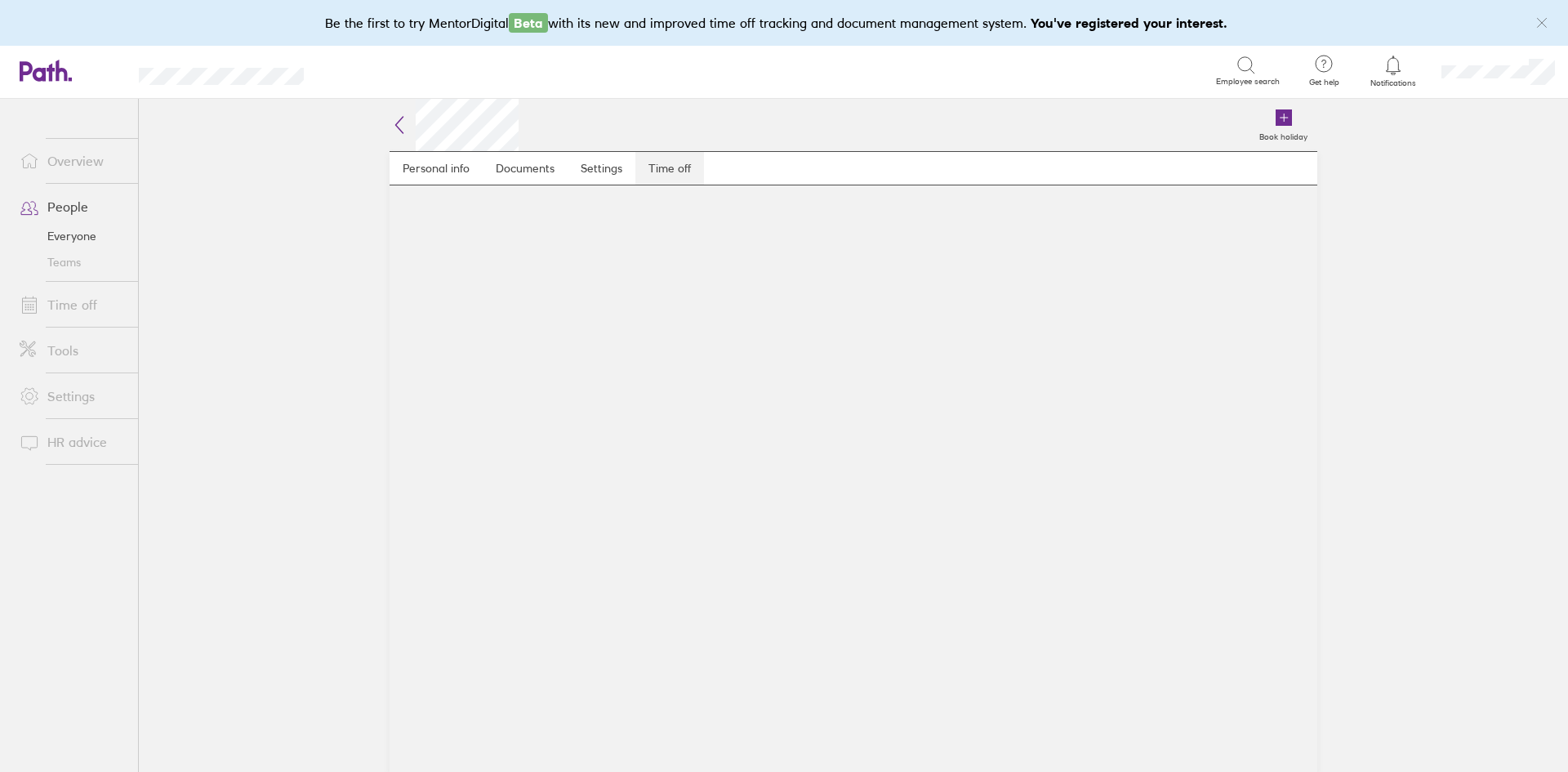
click at [663, 169] on link "Time off" at bounding box center [669, 168] width 69 height 32
click at [691, 181] on link "Time off" at bounding box center [669, 168] width 69 height 32
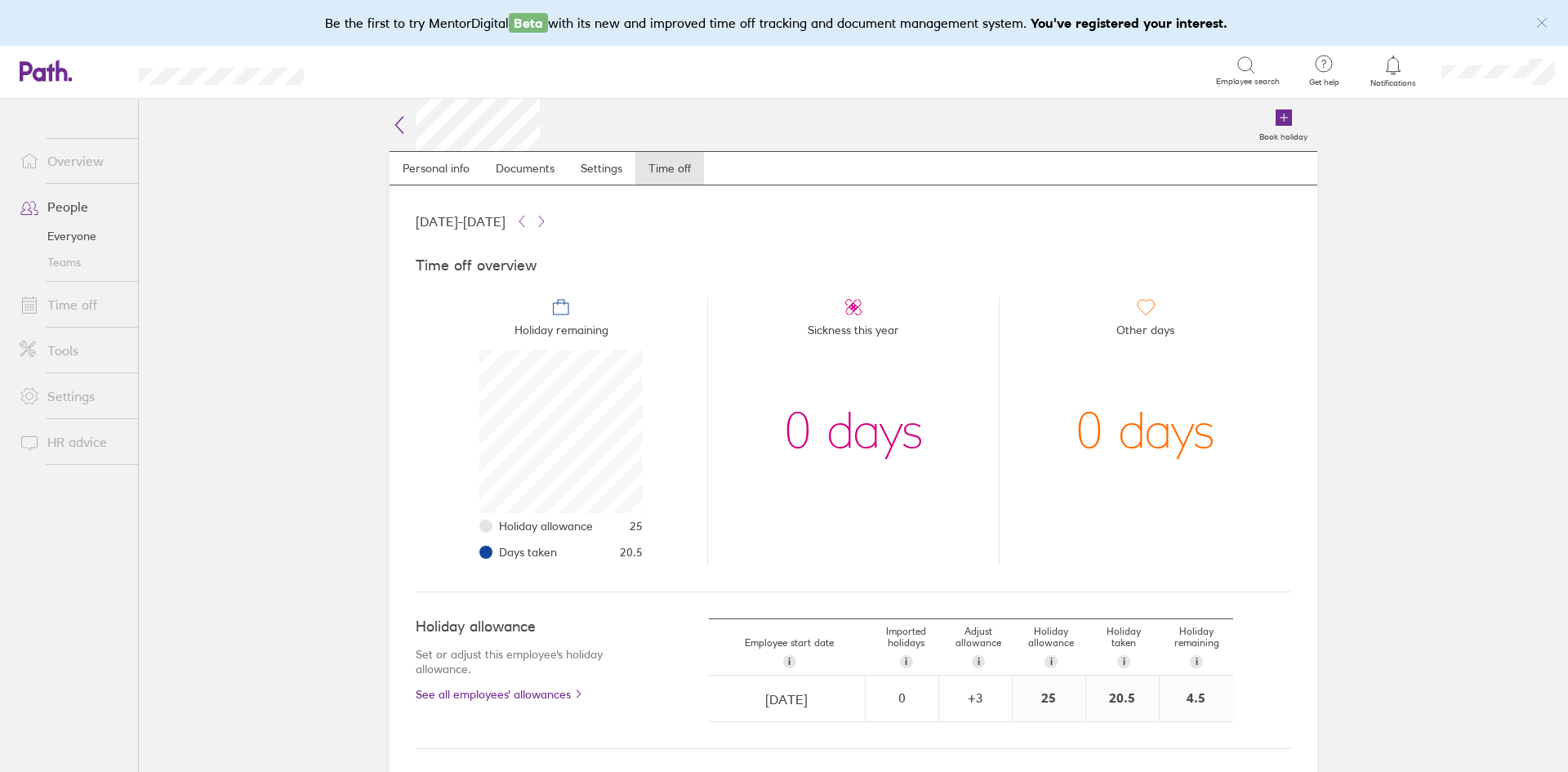
drag, startPoint x: 1010, startPoint y: 481, endPoint x: 940, endPoint y: 446, distance: 78.3
drag, startPoint x: 940, startPoint y: 446, endPoint x: 806, endPoint y: 494, distance: 142.3
click at [806, 494] on div "0 days" at bounding box center [854, 431] width 140 height 164
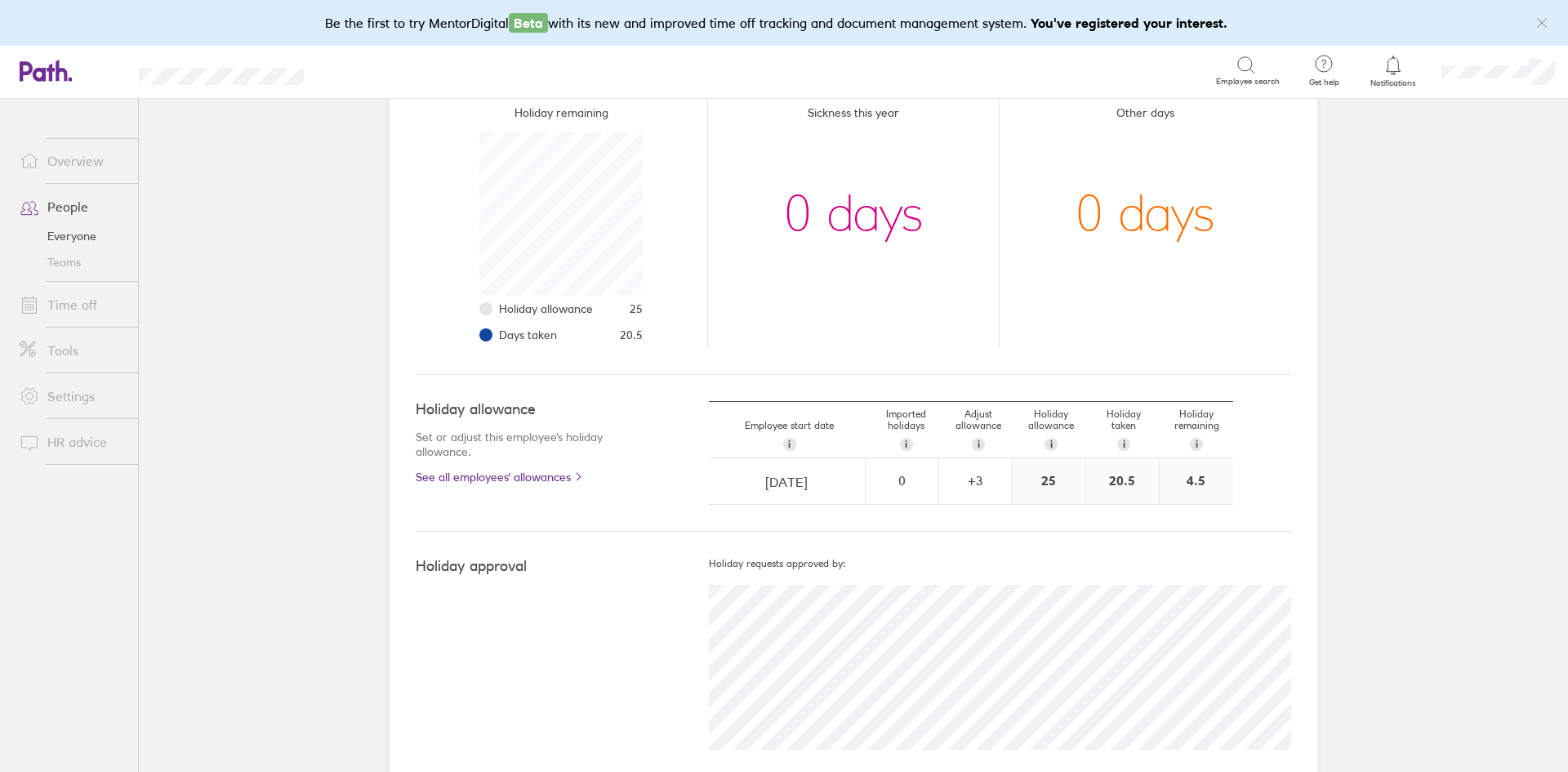
scroll to position [245, 0]
